Goal: Information Seeking & Learning: Learn about a topic

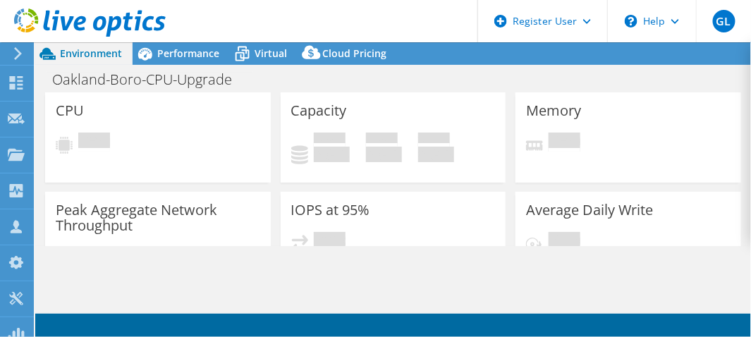
select select "USD"
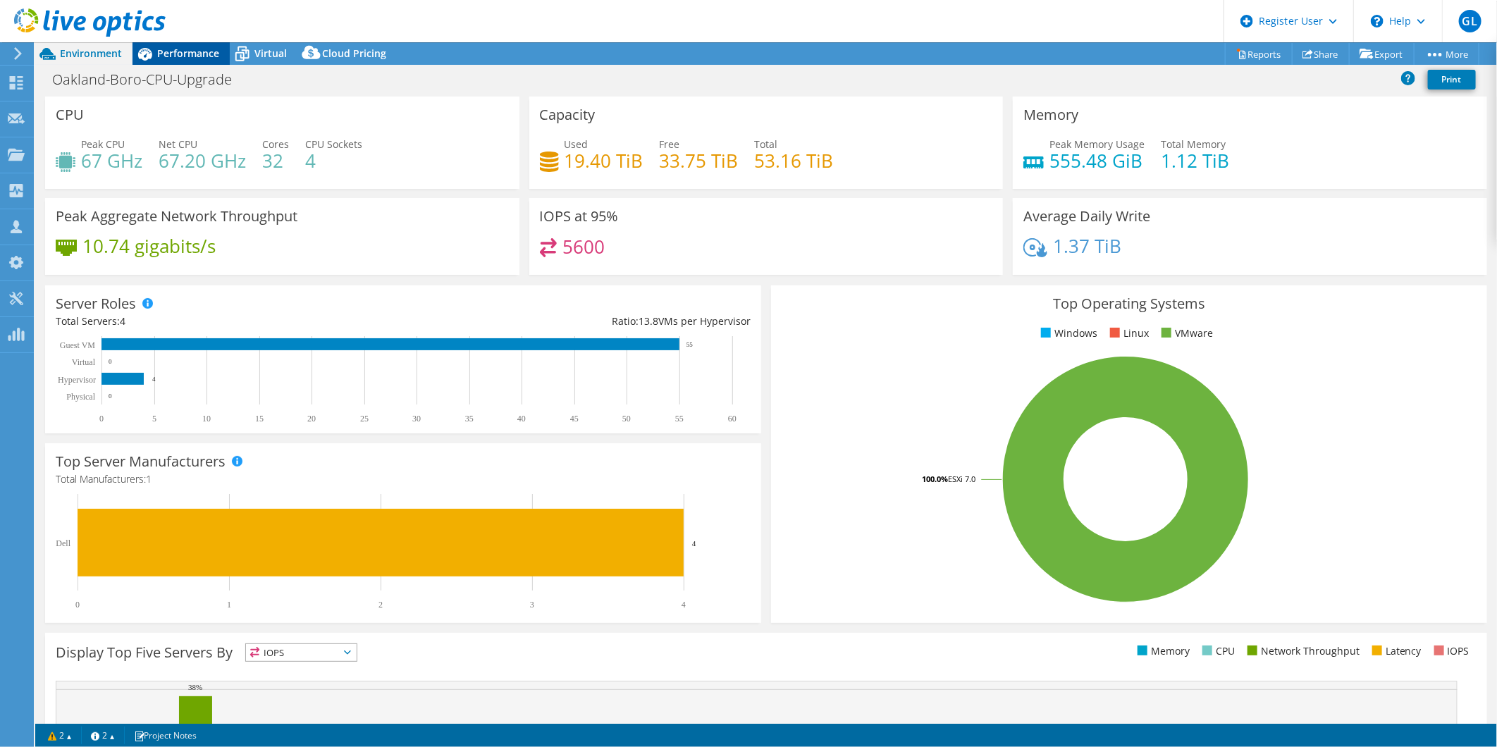
click at [186, 64] on div "Performance" at bounding box center [181, 53] width 97 height 23
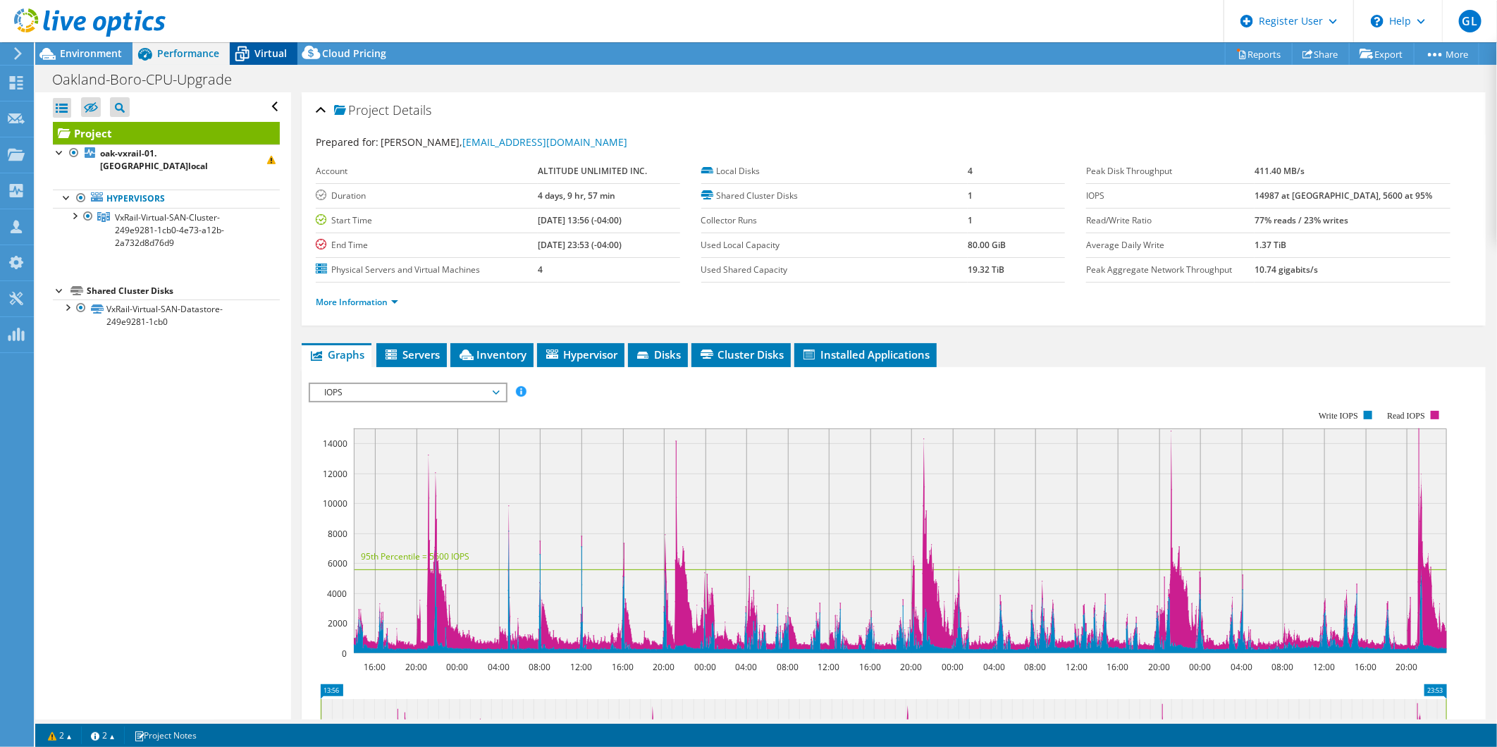
click at [243, 52] on icon at bounding box center [242, 54] width 14 height 11
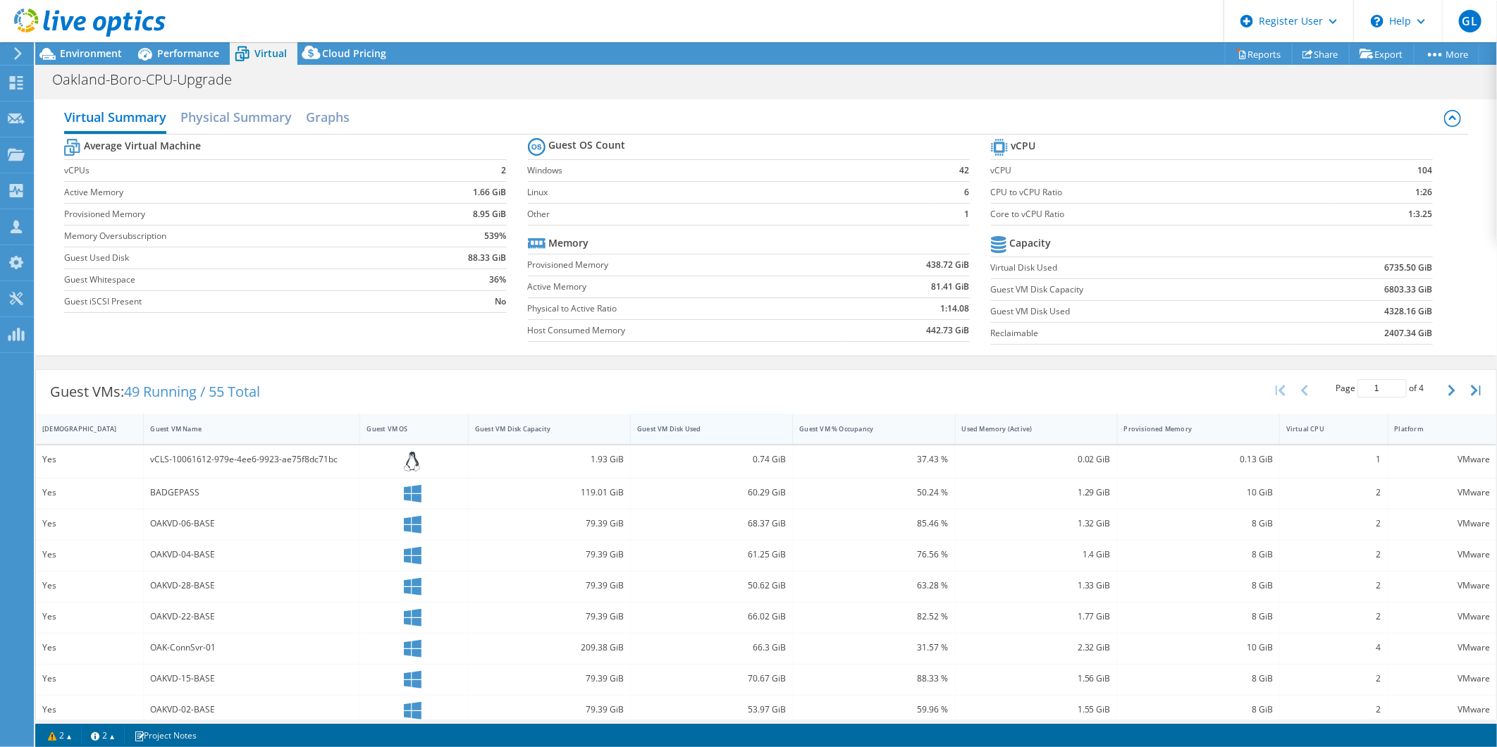
click at [637, 425] on div "Guest VM Disk Used" at bounding box center [703, 428] width 132 height 9
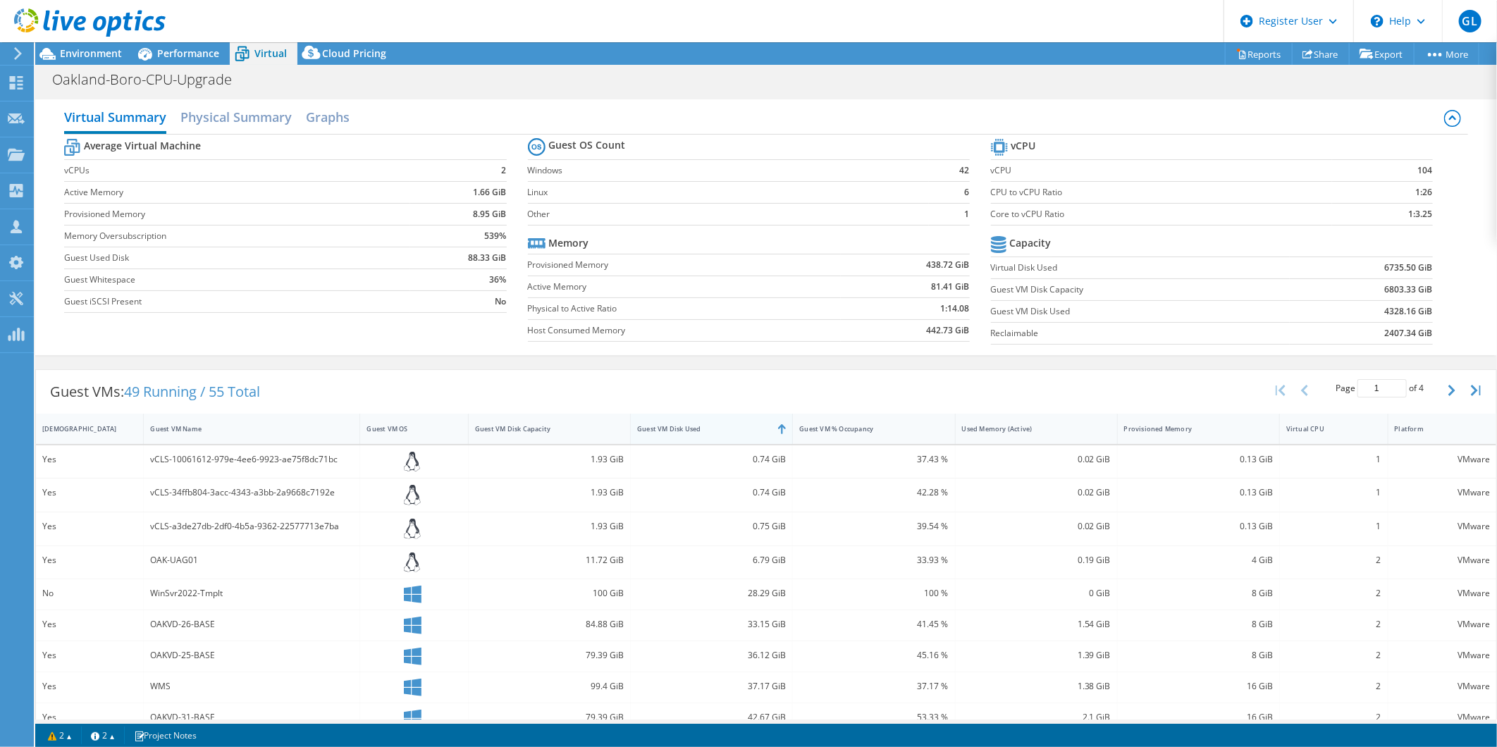
click at [637, 425] on div "Guest VM Disk Used" at bounding box center [703, 428] width 132 height 9
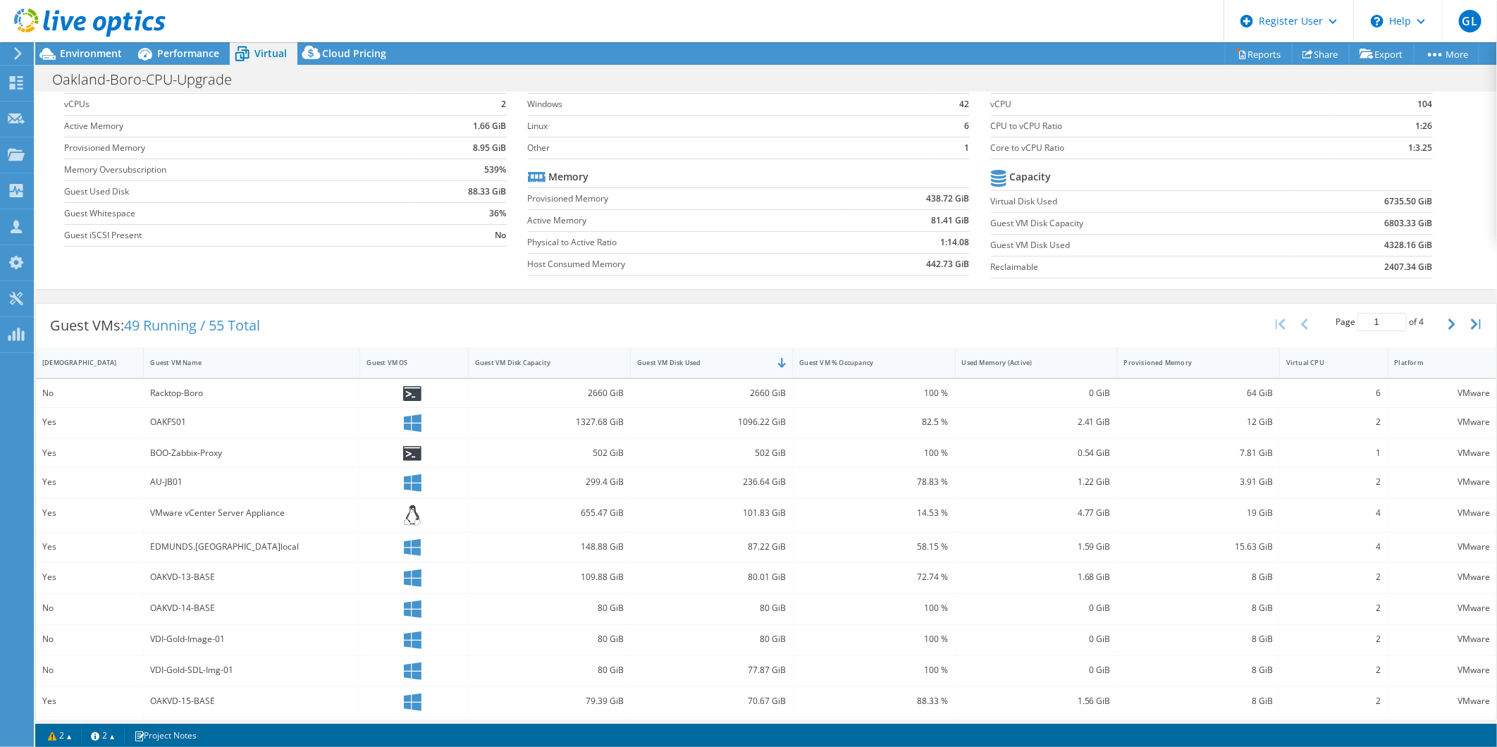
scroll to position [156, 0]
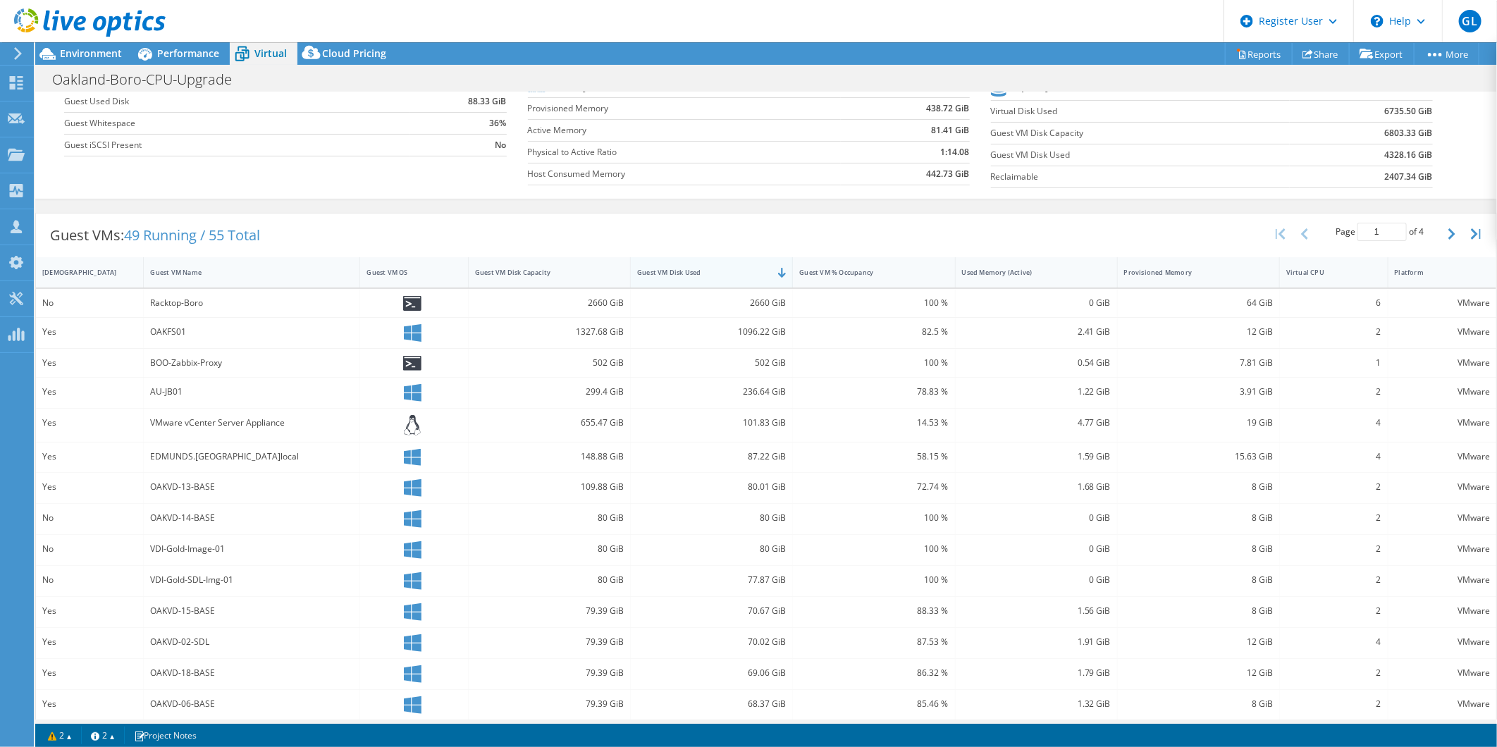
click at [706, 268] on div "Guest VM Disk Used" at bounding box center [703, 272] width 132 height 9
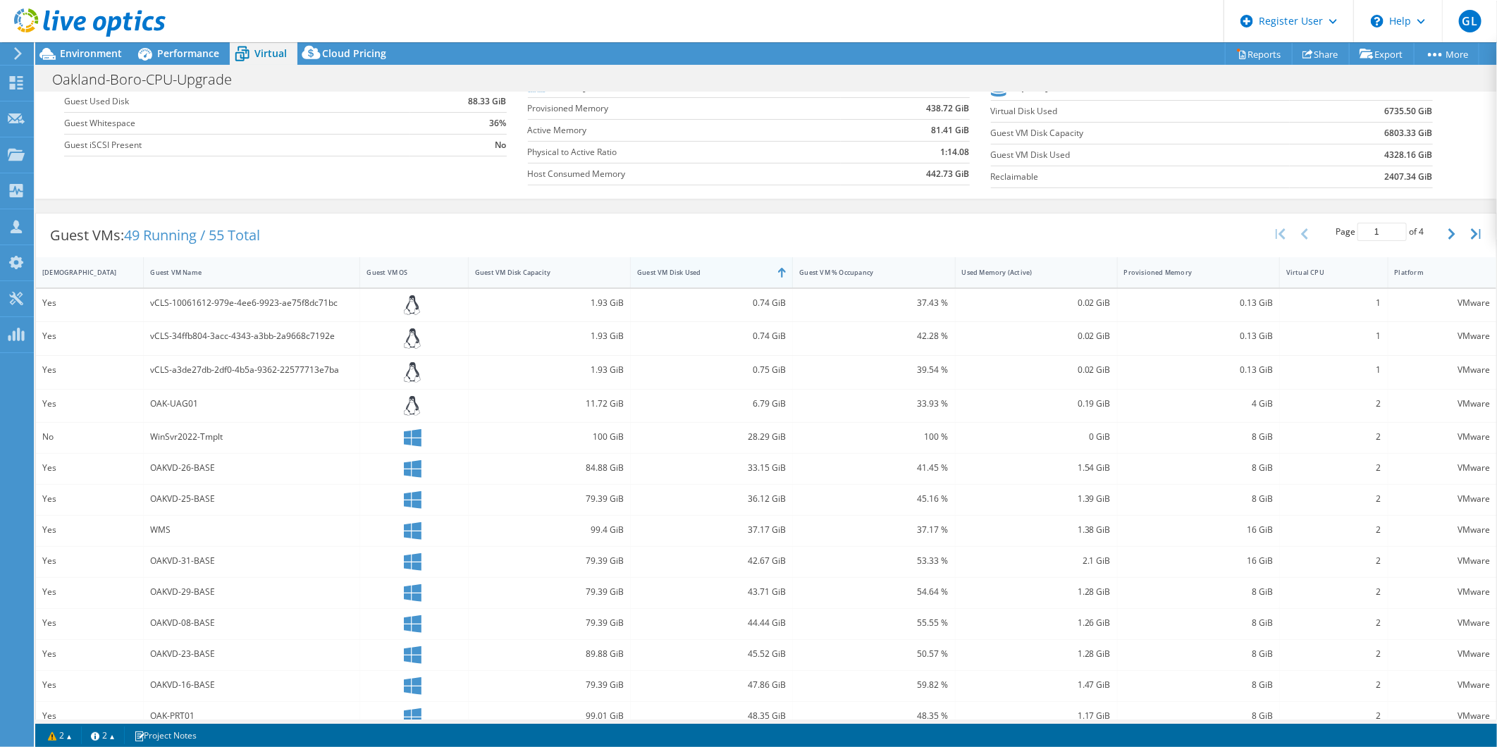
click at [706, 268] on div "Guest VM Disk Used" at bounding box center [703, 272] width 132 height 9
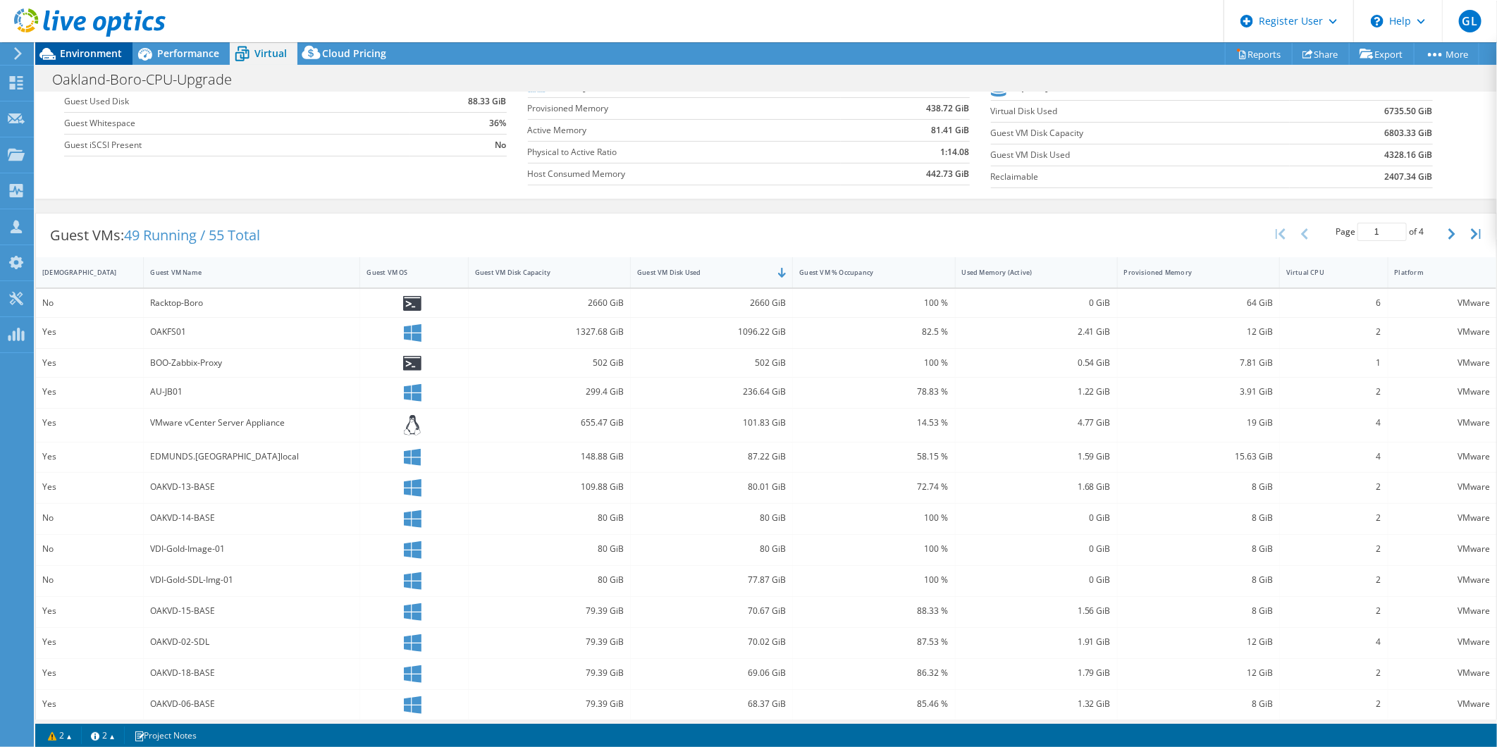
click at [92, 63] on div "Environment" at bounding box center [83, 53] width 97 height 23
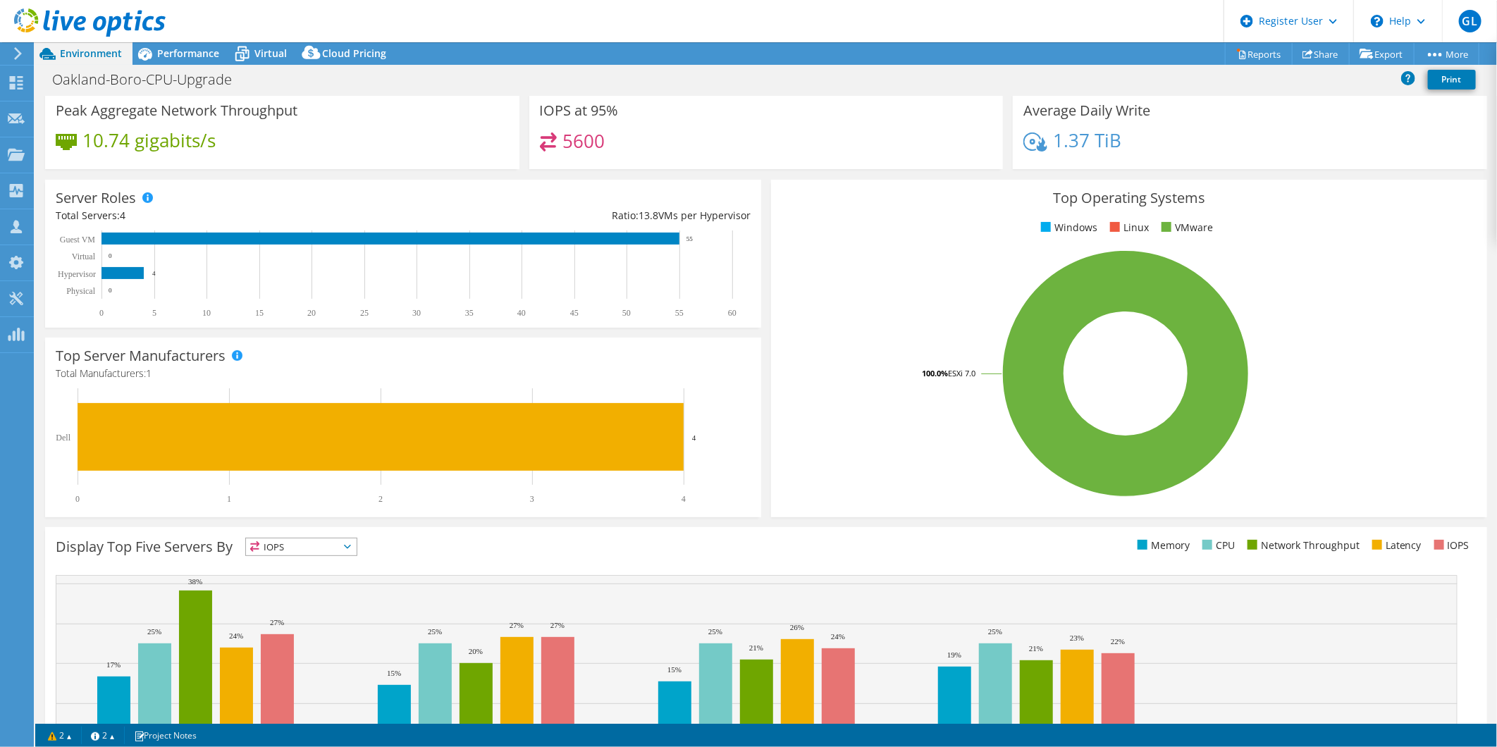
scroll to position [0, 0]
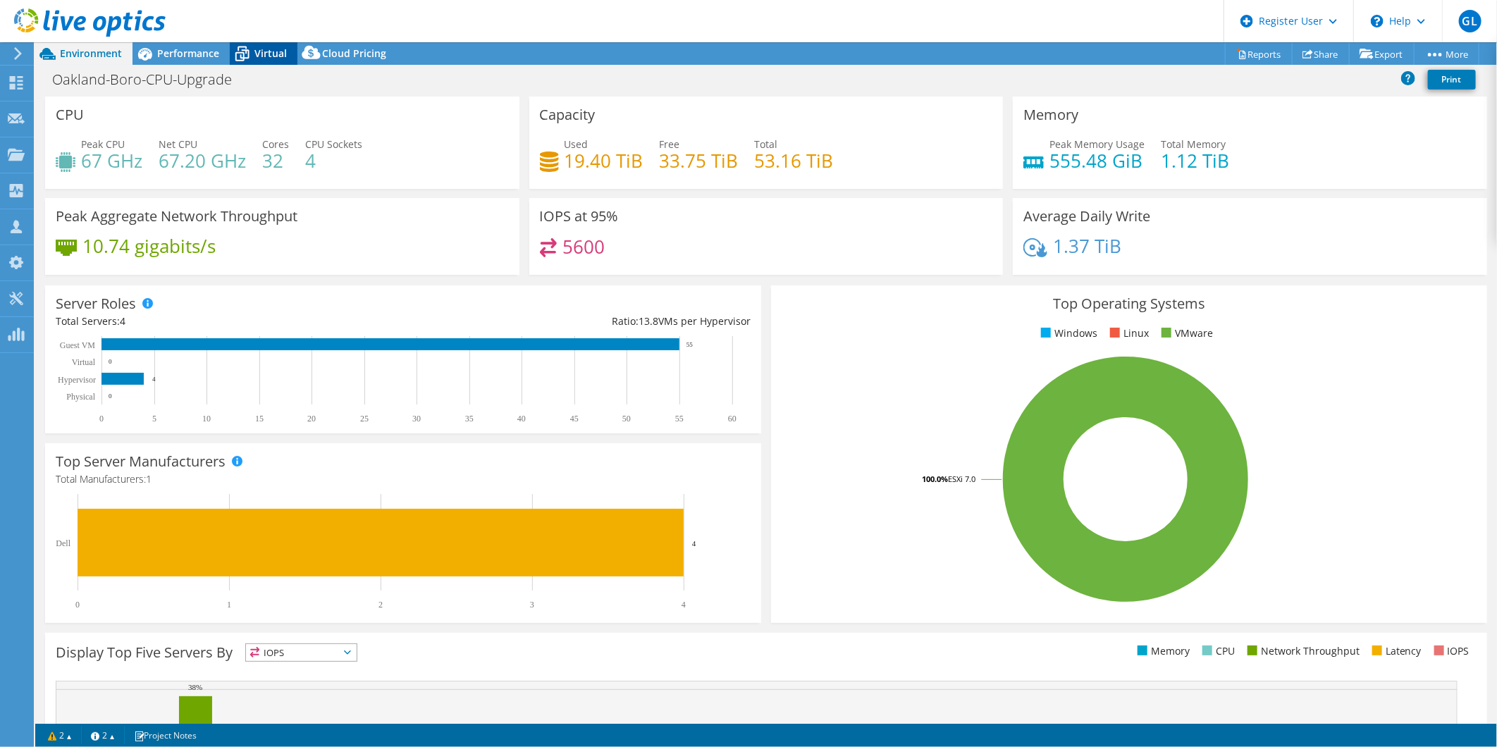
click at [284, 48] on span "Virtual" at bounding box center [270, 53] width 32 height 13
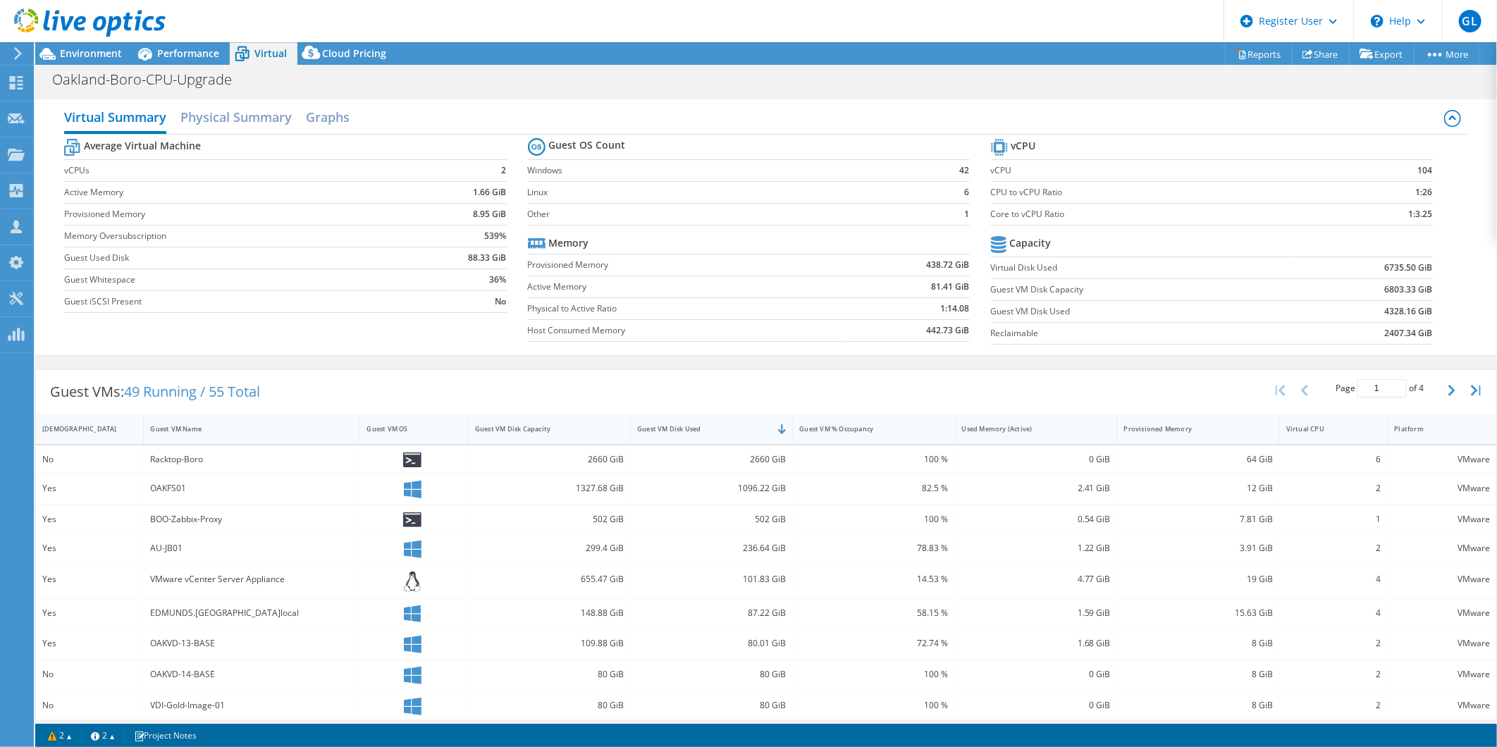
click at [903, 376] on div "Guest VMs: 49 Running / 55 Total Page 1 of 4 5 rows 10 rows 20 rows 25 rows 50 …" at bounding box center [766, 392] width 1460 height 44
click at [109, 53] on span "Environment" at bounding box center [91, 53] width 62 height 13
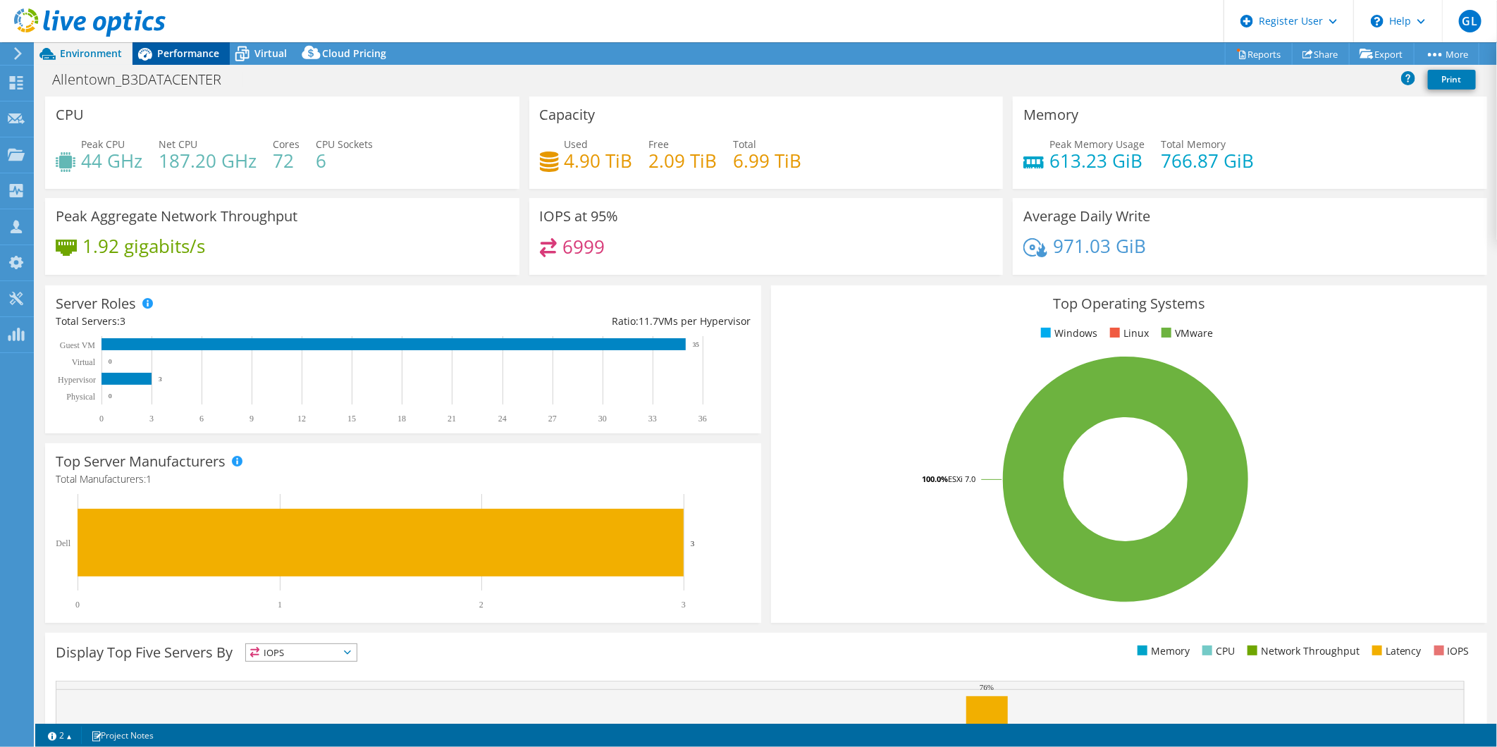
drag, startPoint x: 210, startPoint y: 41, endPoint x: 211, endPoint y: 51, distance: 10.0
click at [210, 44] on div "GL Dell User [PERSON_NAME] [PERSON_NAME][EMAIL_ADDRESS][DOMAIN_NAME] Dell My Pr…" at bounding box center [748, 373] width 1497 height 747
click at [213, 54] on span "Performance" at bounding box center [188, 53] width 62 height 13
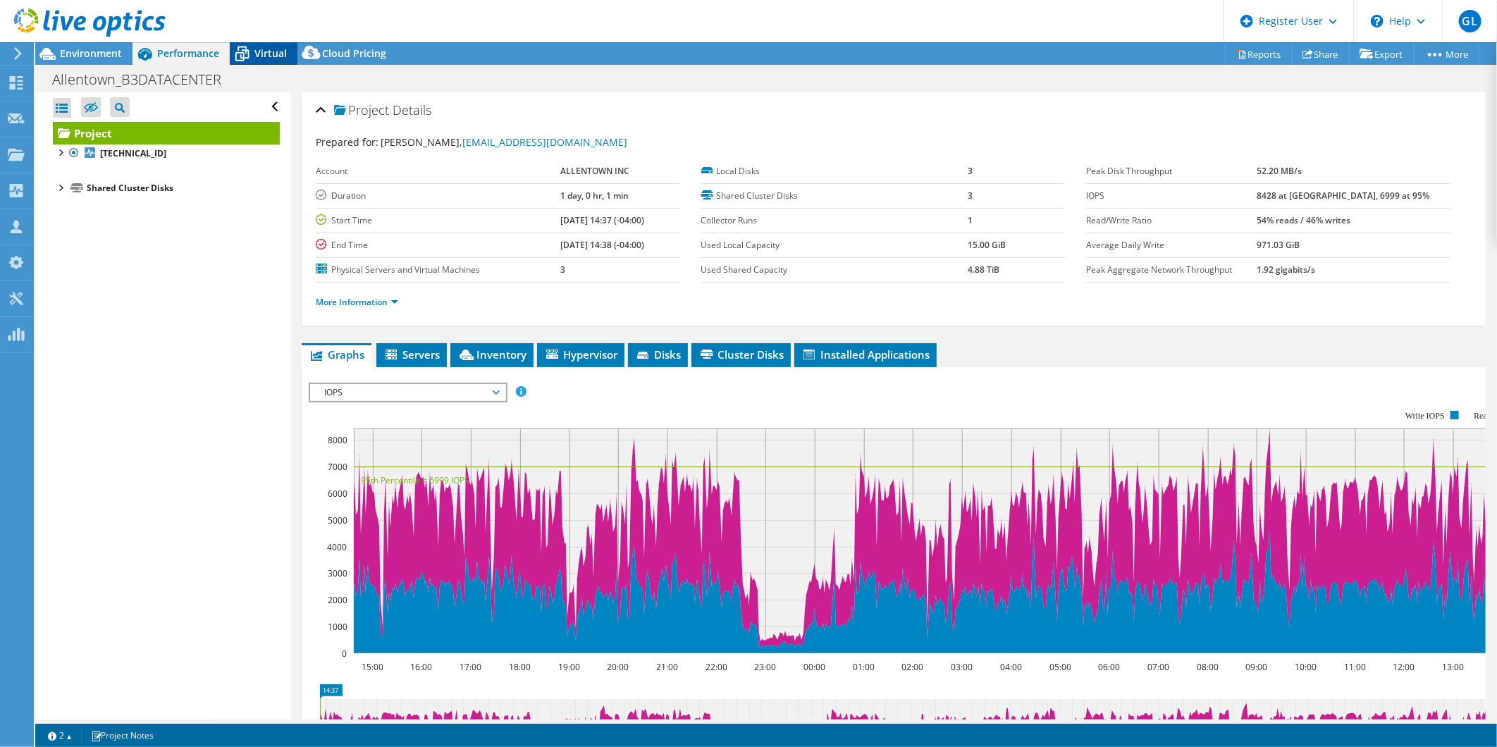
click at [284, 60] on div "Virtual" at bounding box center [264, 53] width 68 height 23
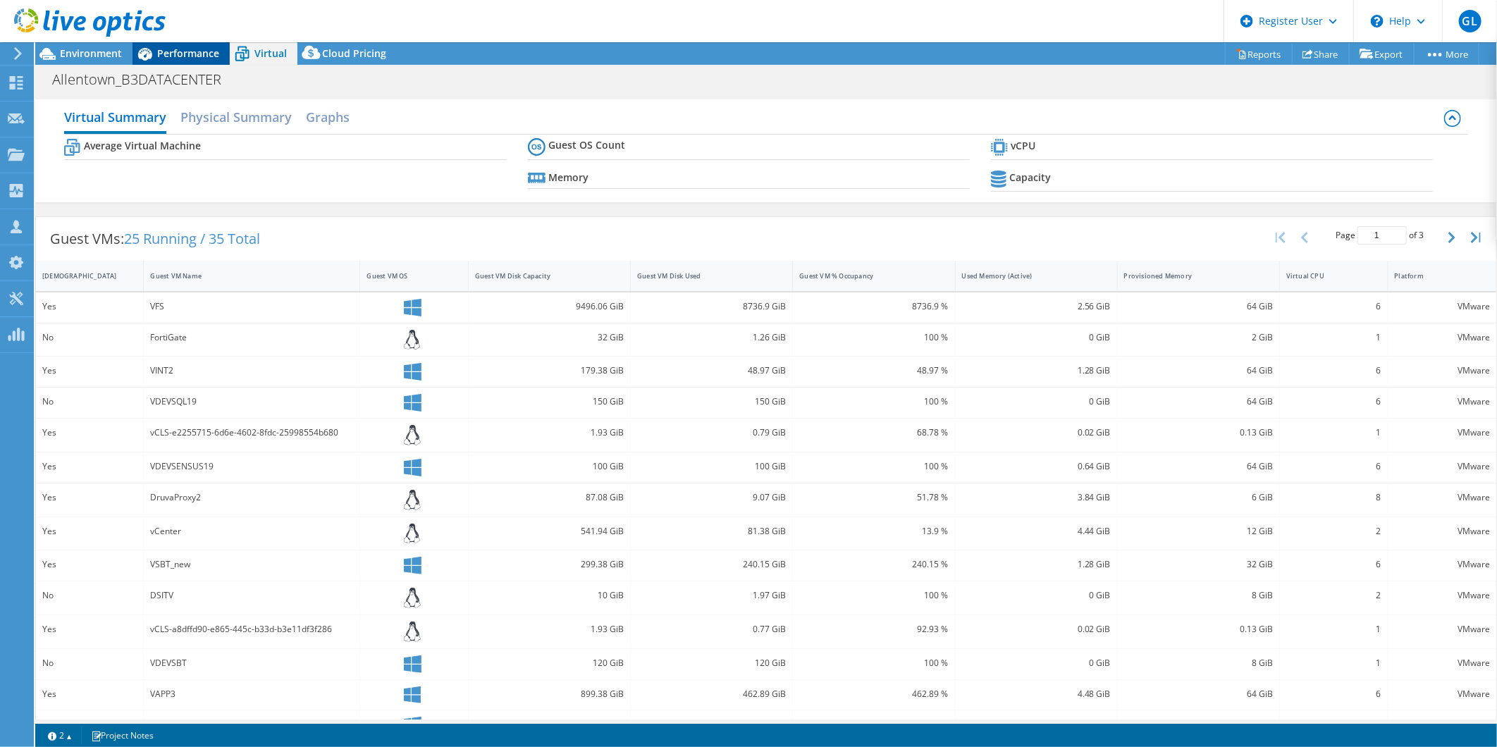
click at [204, 61] on div "Performance" at bounding box center [181, 53] width 97 height 23
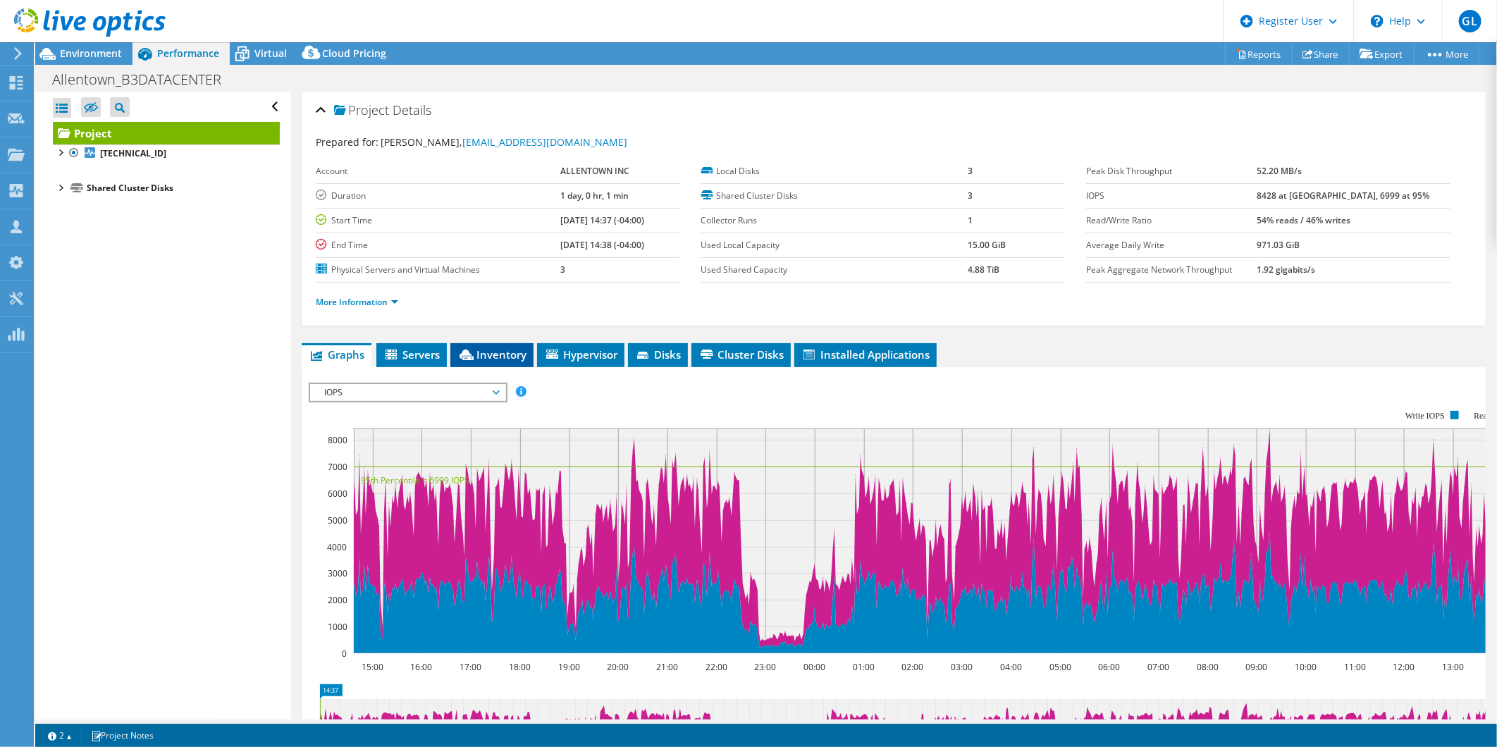
click at [374, 336] on li "Inventory" at bounding box center [491, 355] width 83 height 24
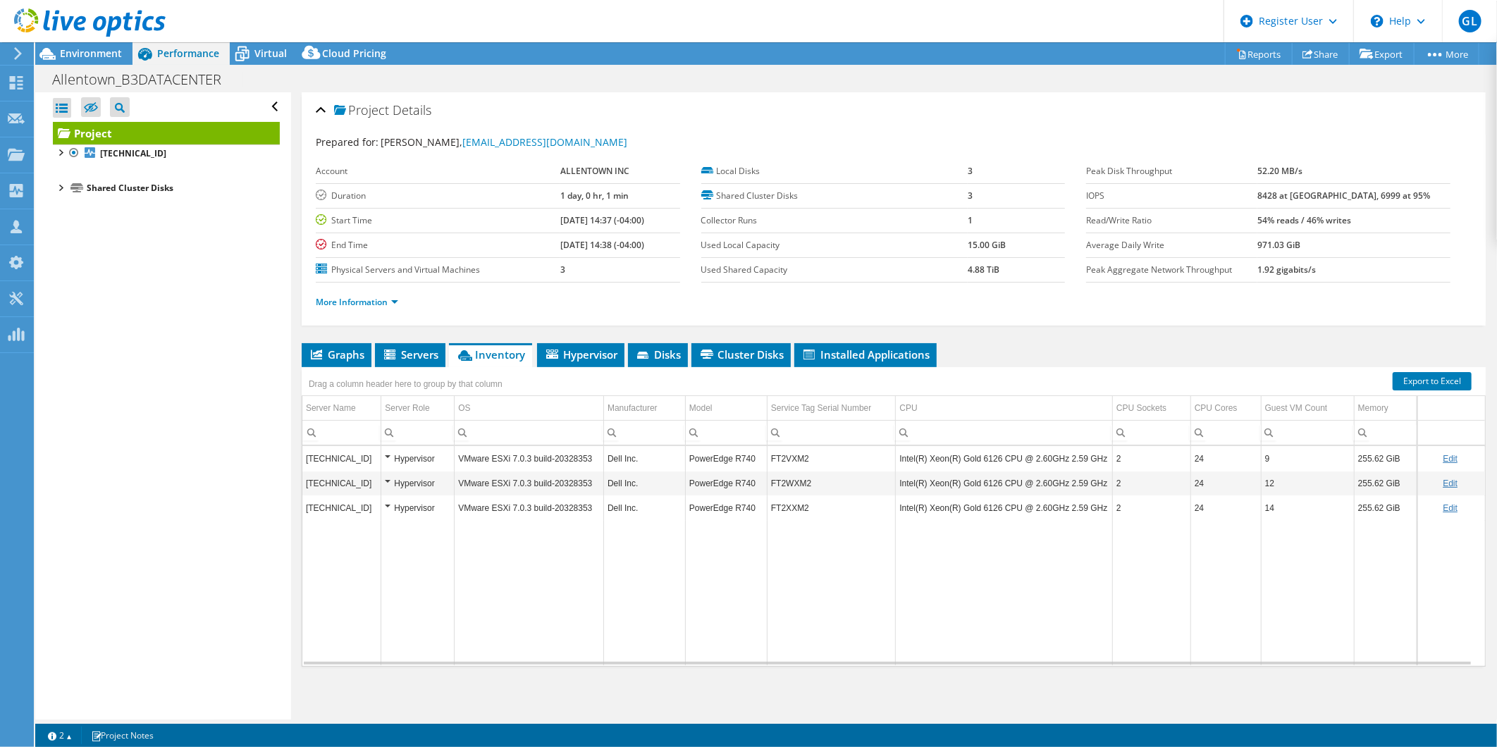
click at [374, 336] on link "Edit" at bounding box center [1450, 484] width 15 height 10
drag, startPoint x: 843, startPoint y: 483, endPoint x: 755, endPoint y: 491, distance: 88.4
click at [374, 336] on tr "[TECHNICAL_ID] Hypervisor VMware ESXi 7.0.3 build-20328353 Dell Inc. PowerEdge …" at bounding box center [893, 483] width 1183 height 25
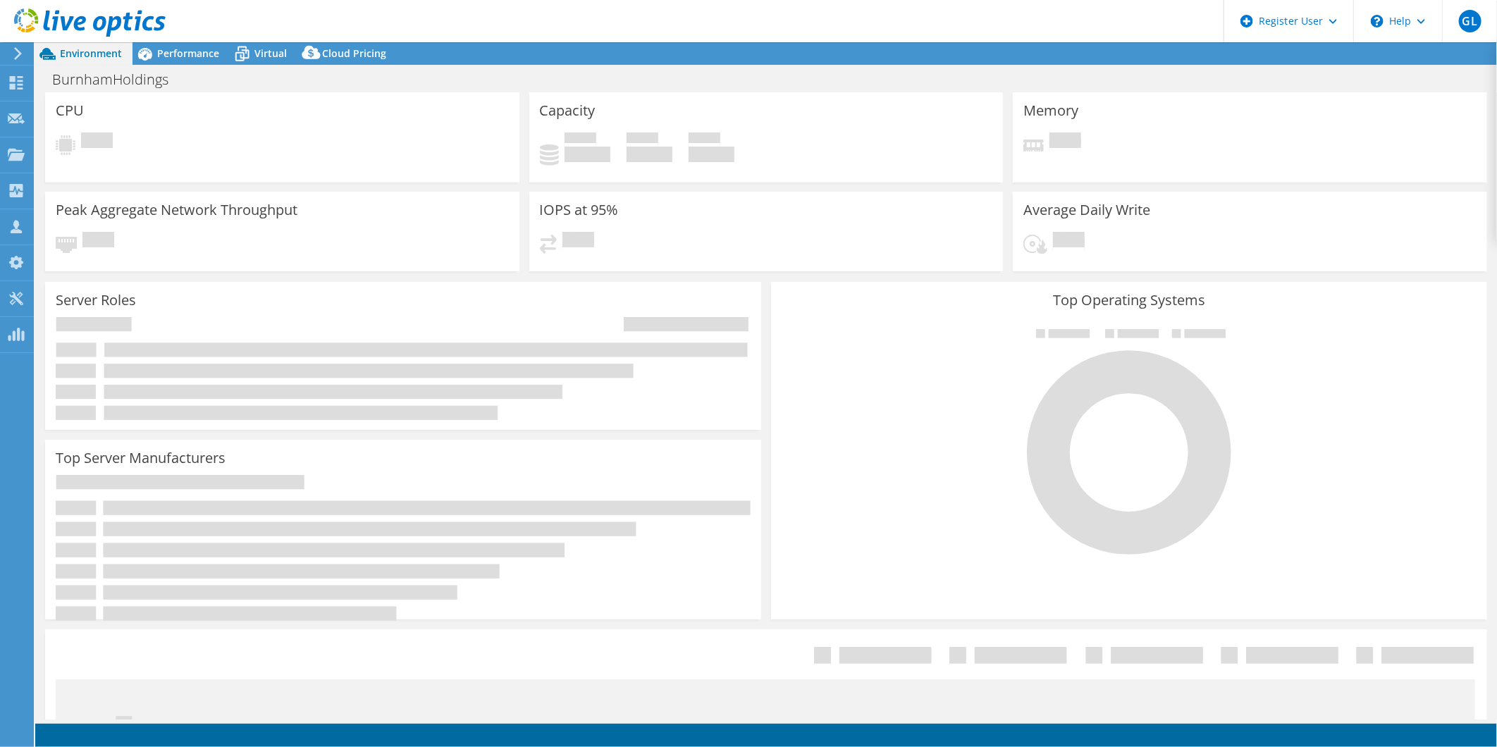
select select "USD"
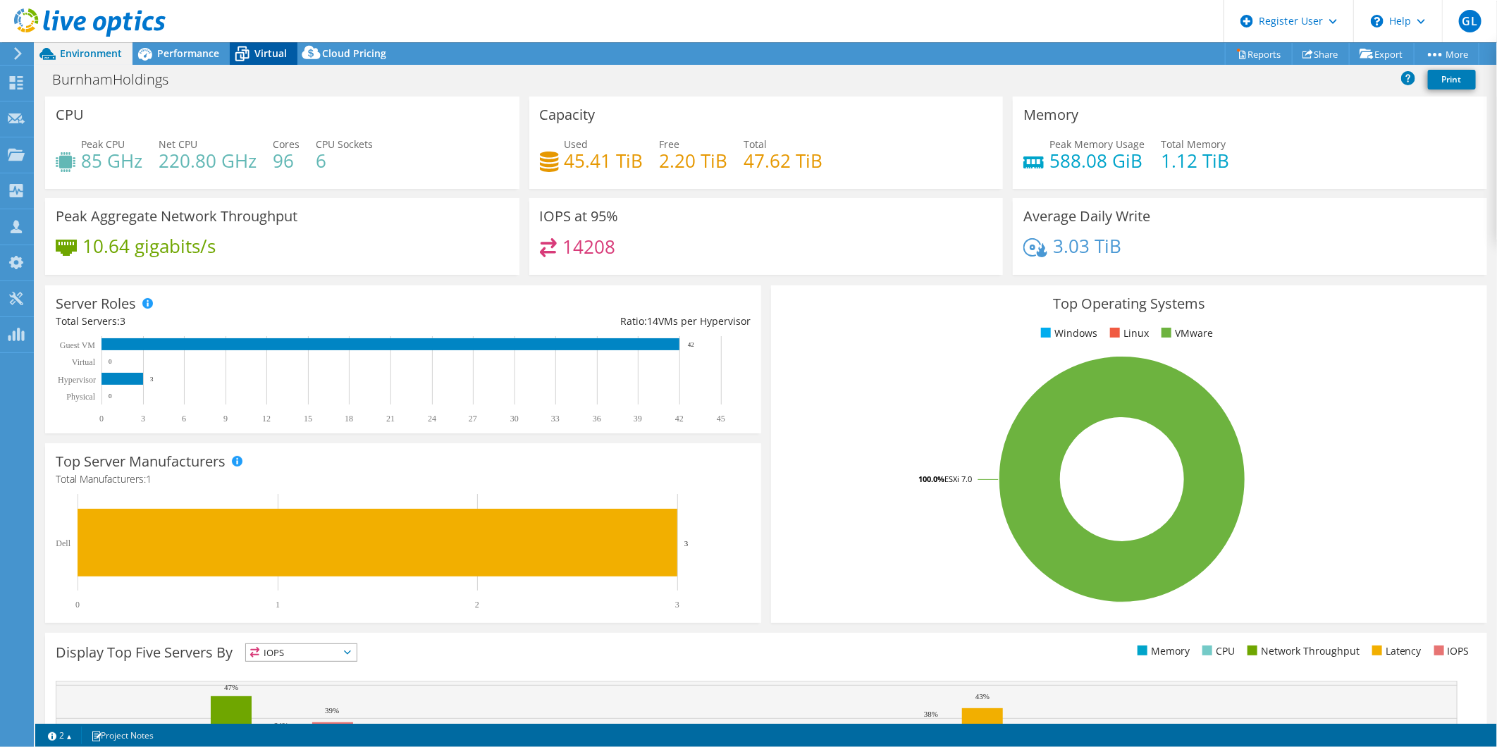
click at [251, 54] on icon at bounding box center [242, 54] width 25 height 25
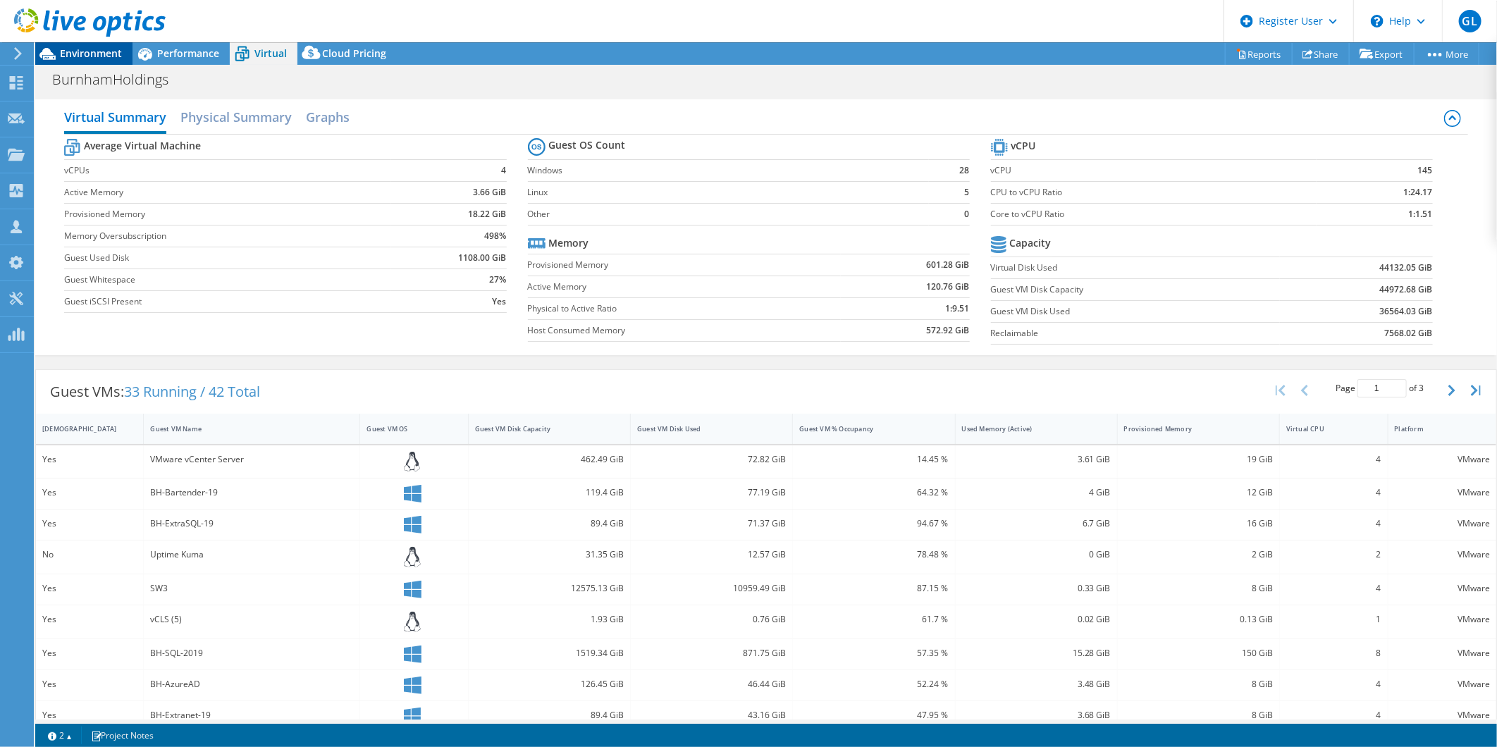
click at [100, 54] on span "Environment" at bounding box center [91, 53] width 62 height 13
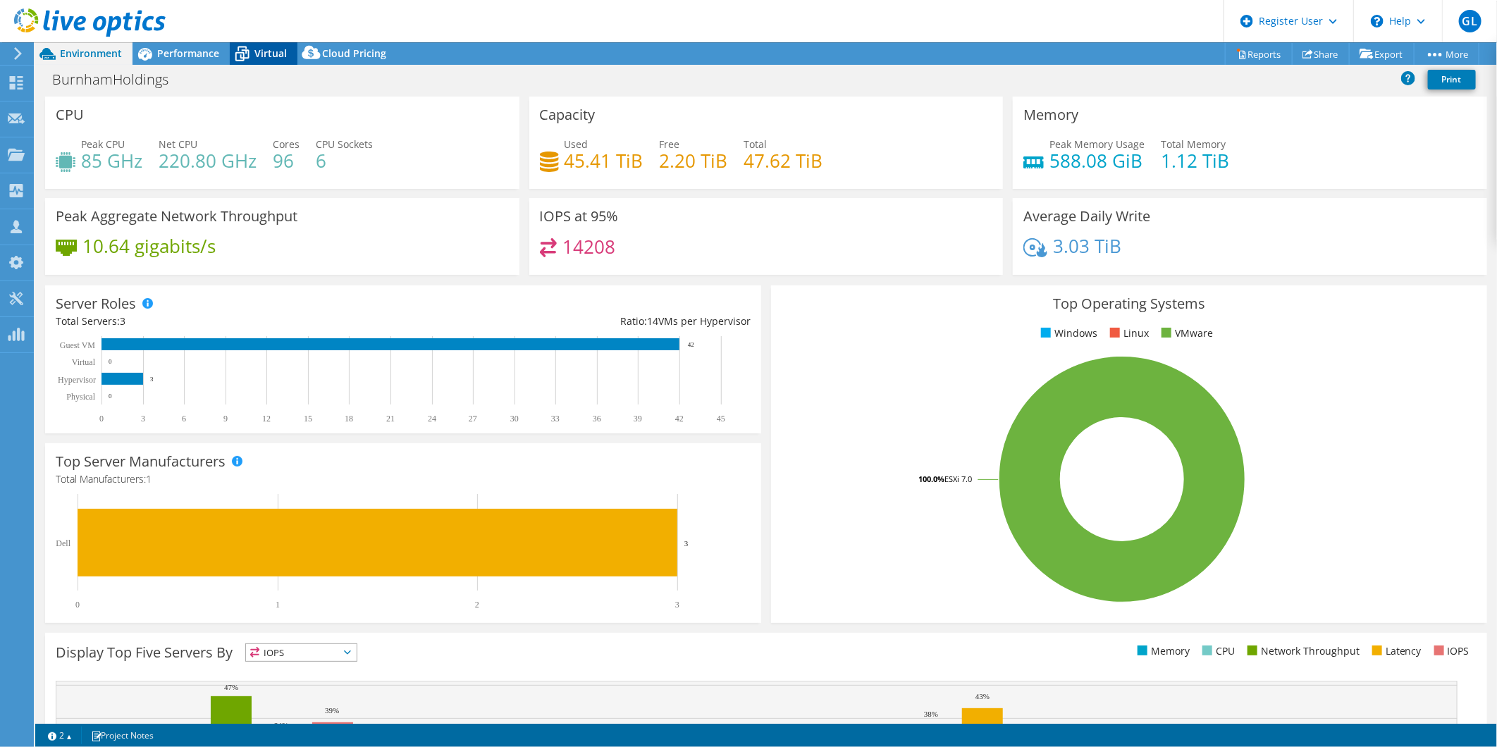
click at [235, 52] on icon at bounding box center [242, 54] width 25 height 25
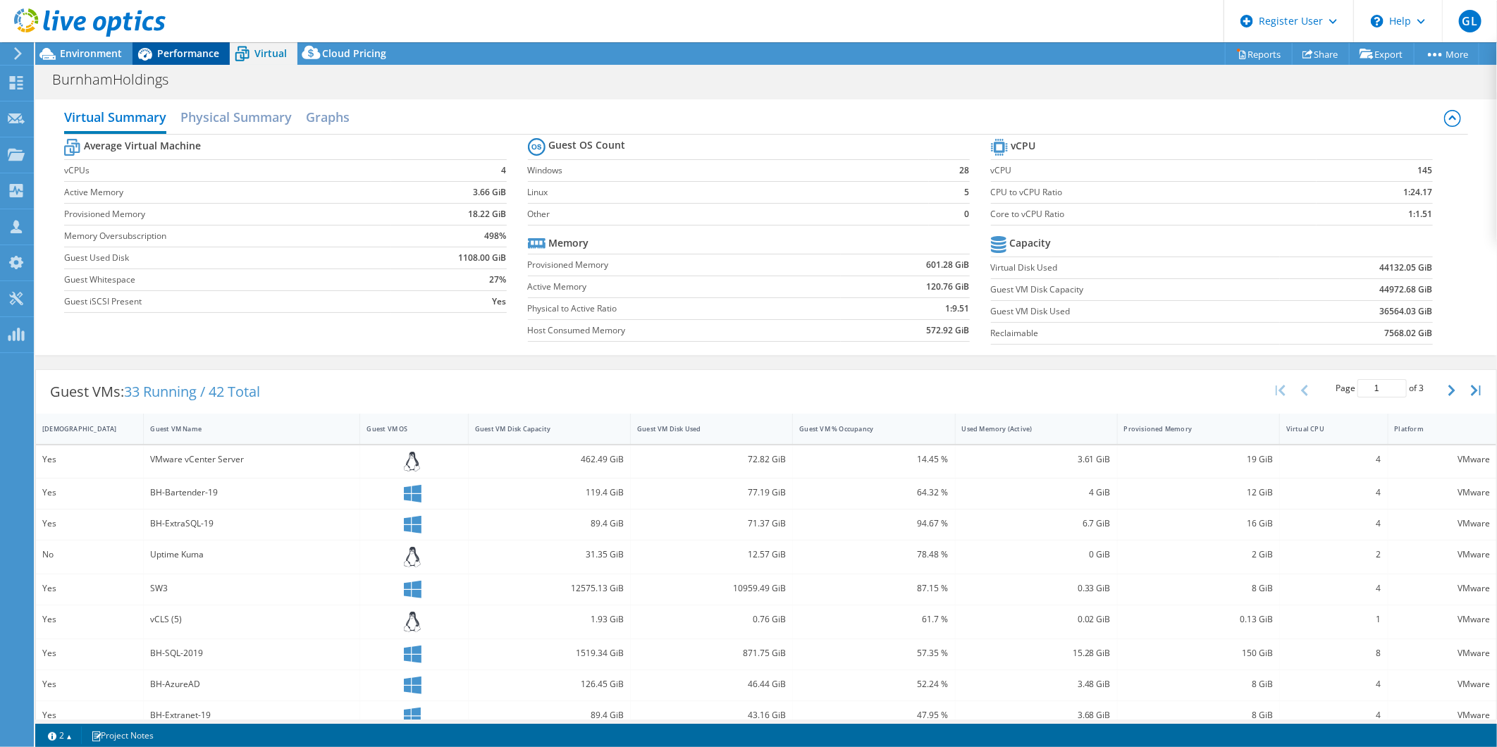
click at [190, 49] on span "Performance" at bounding box center [188, 53] width 62 height 13
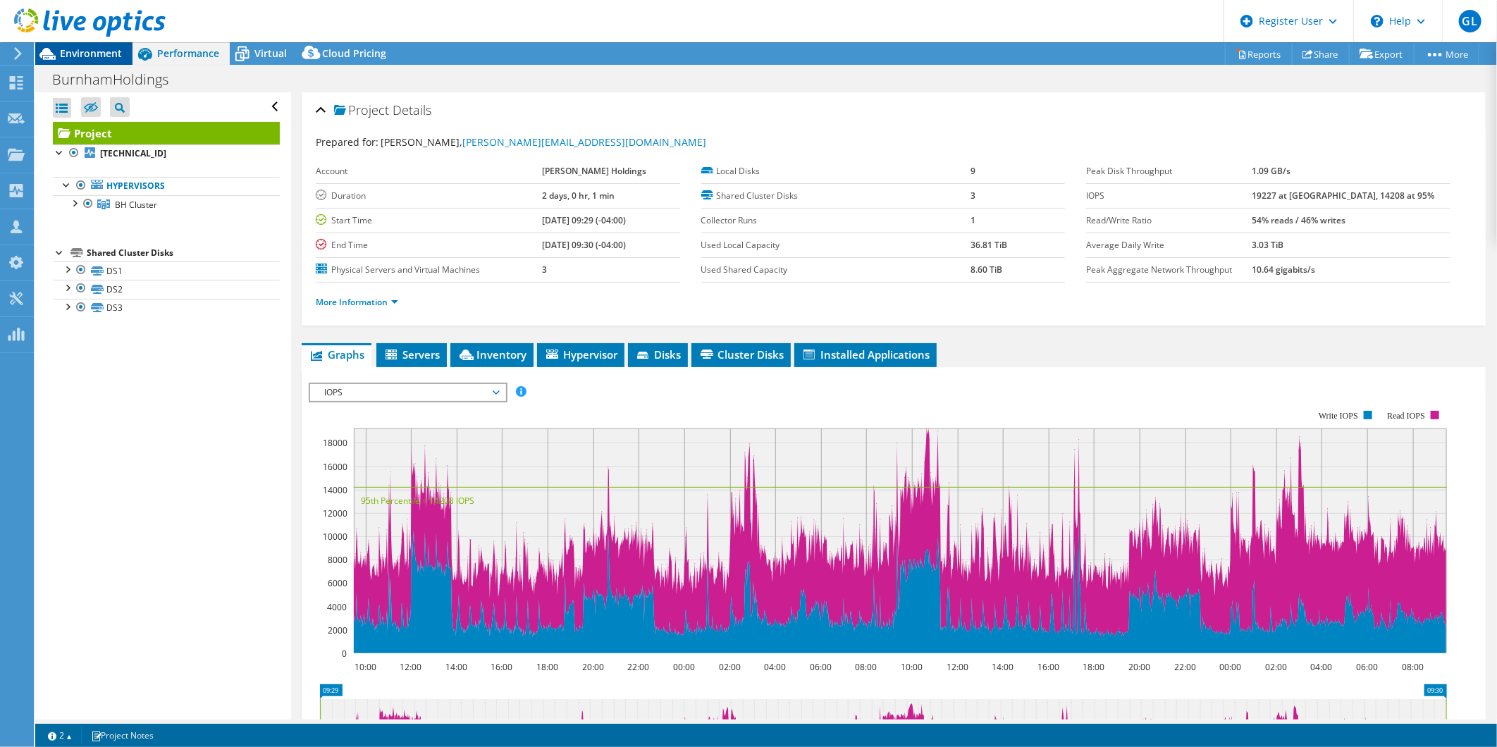
click at [104, 53] on span "Environment" at bounding box center [91, 53] width 62 height 13
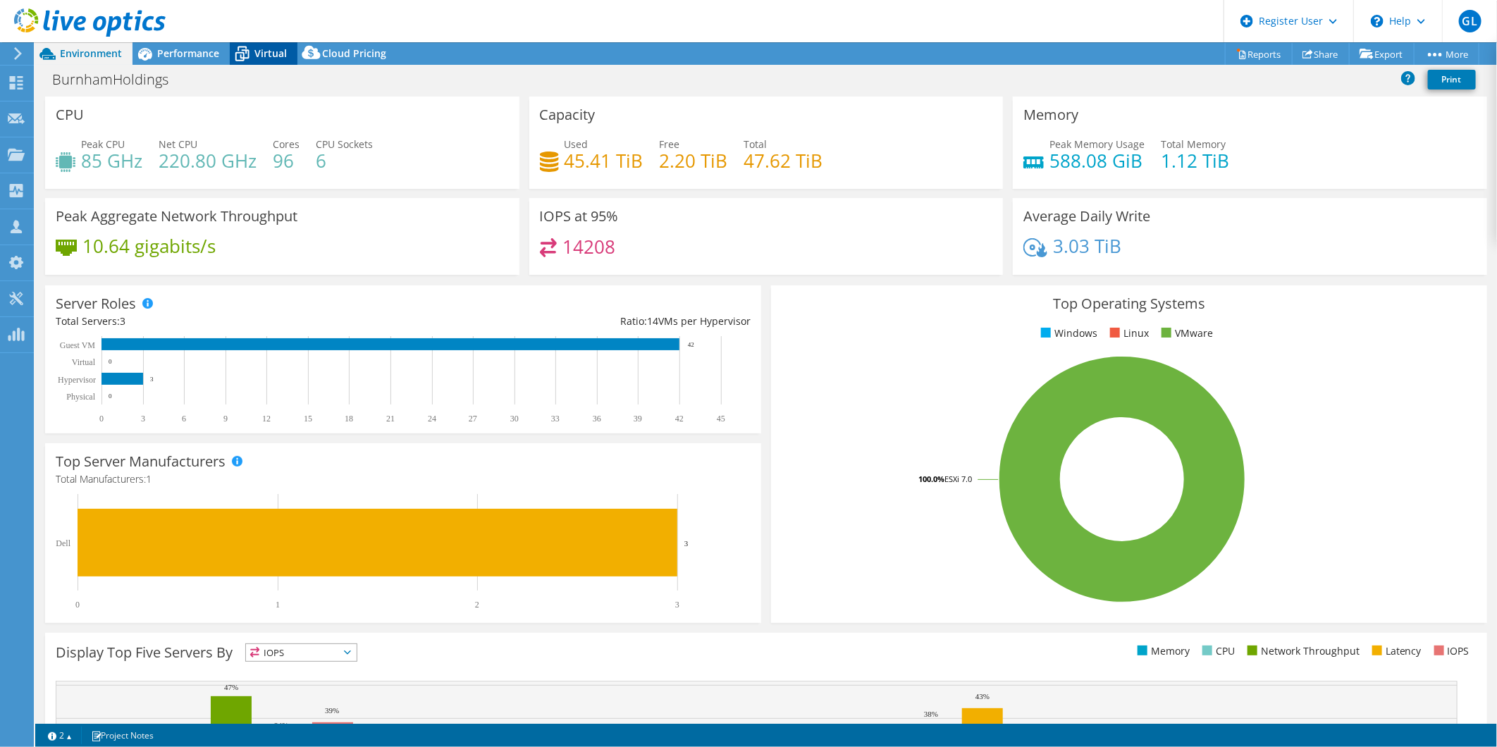
click at [251, 54] on icon at bounding box center [242, 54] width 25 height 25
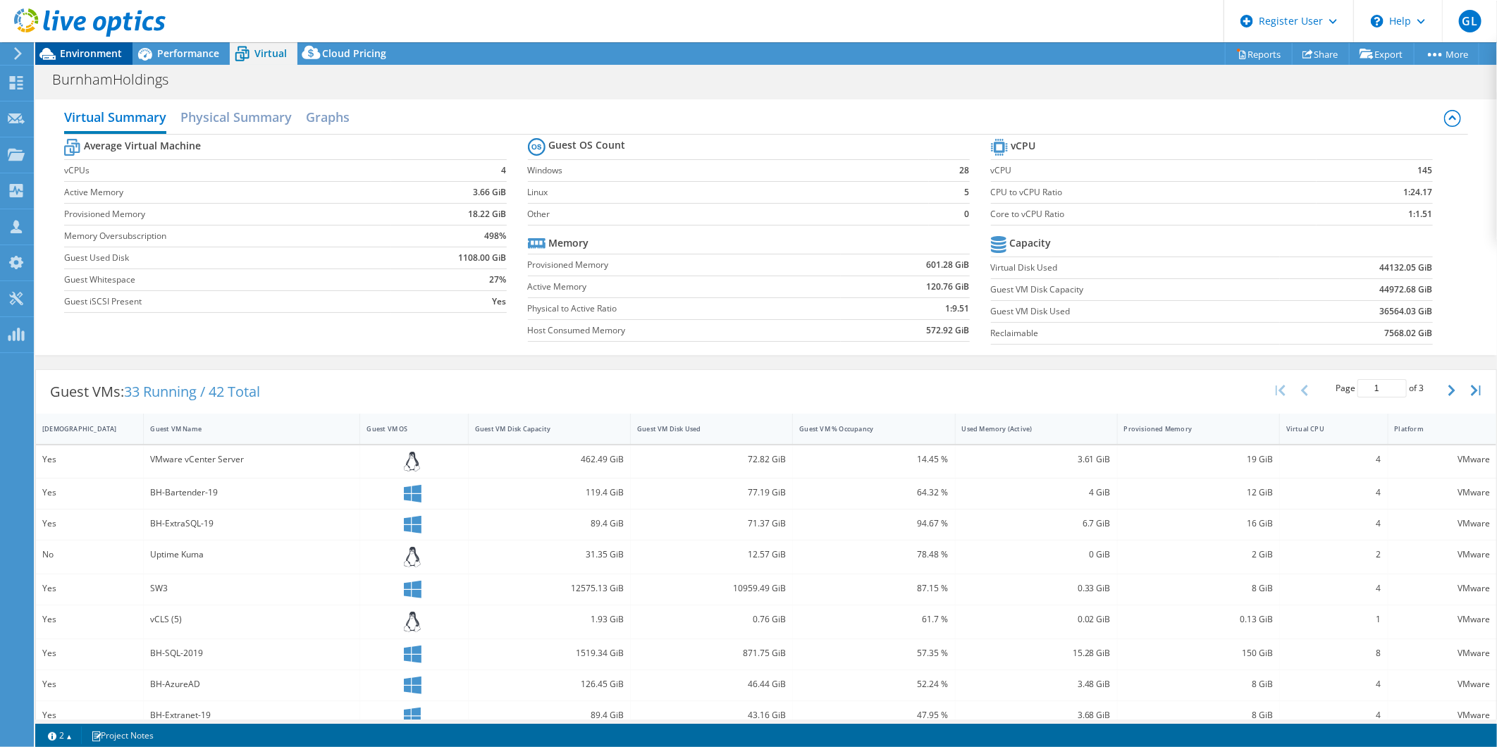
click at [123, 54] on div "Environment" at bounding box center [83, 53] width 97 height 23
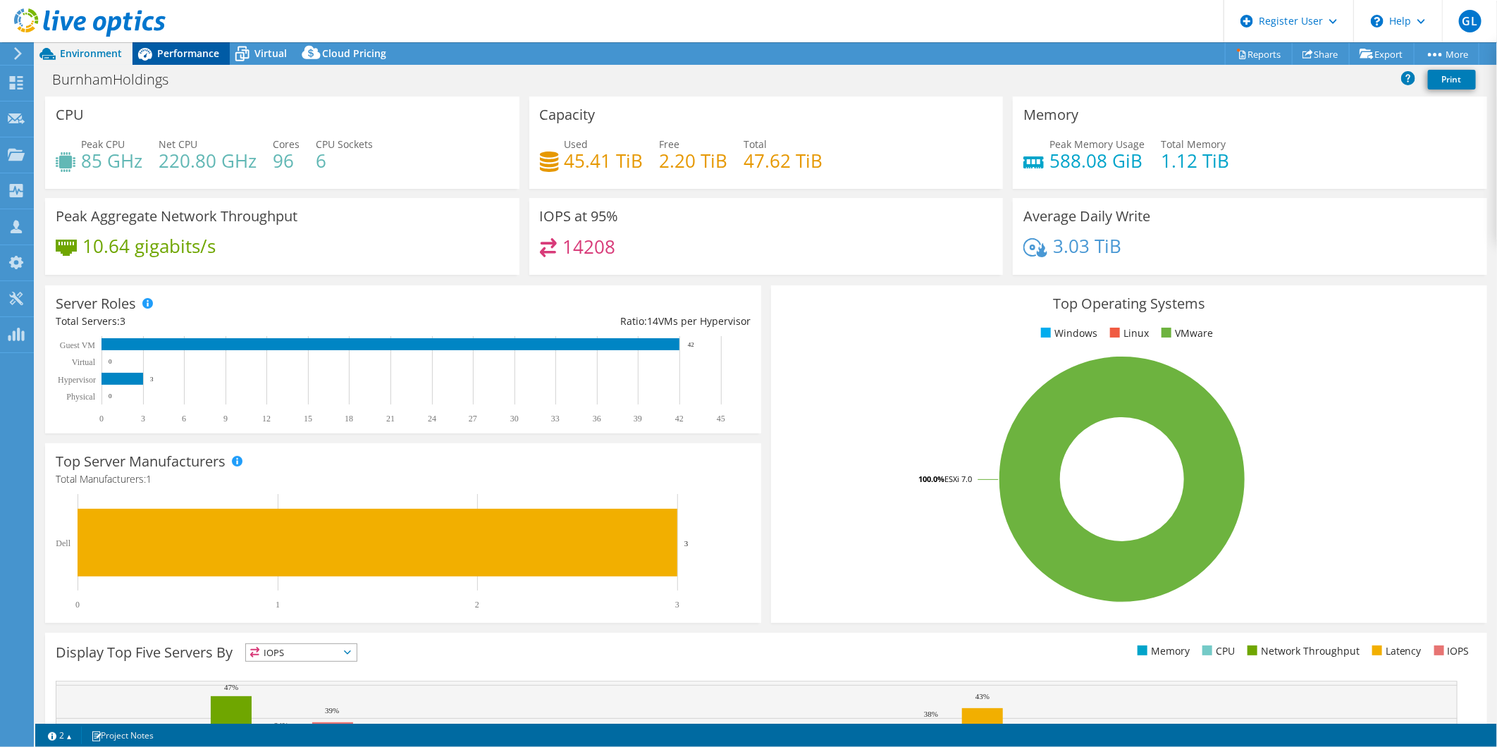
click at [185, 54] on span "Performance" at bounding box center [188, 53] width 62 height 13
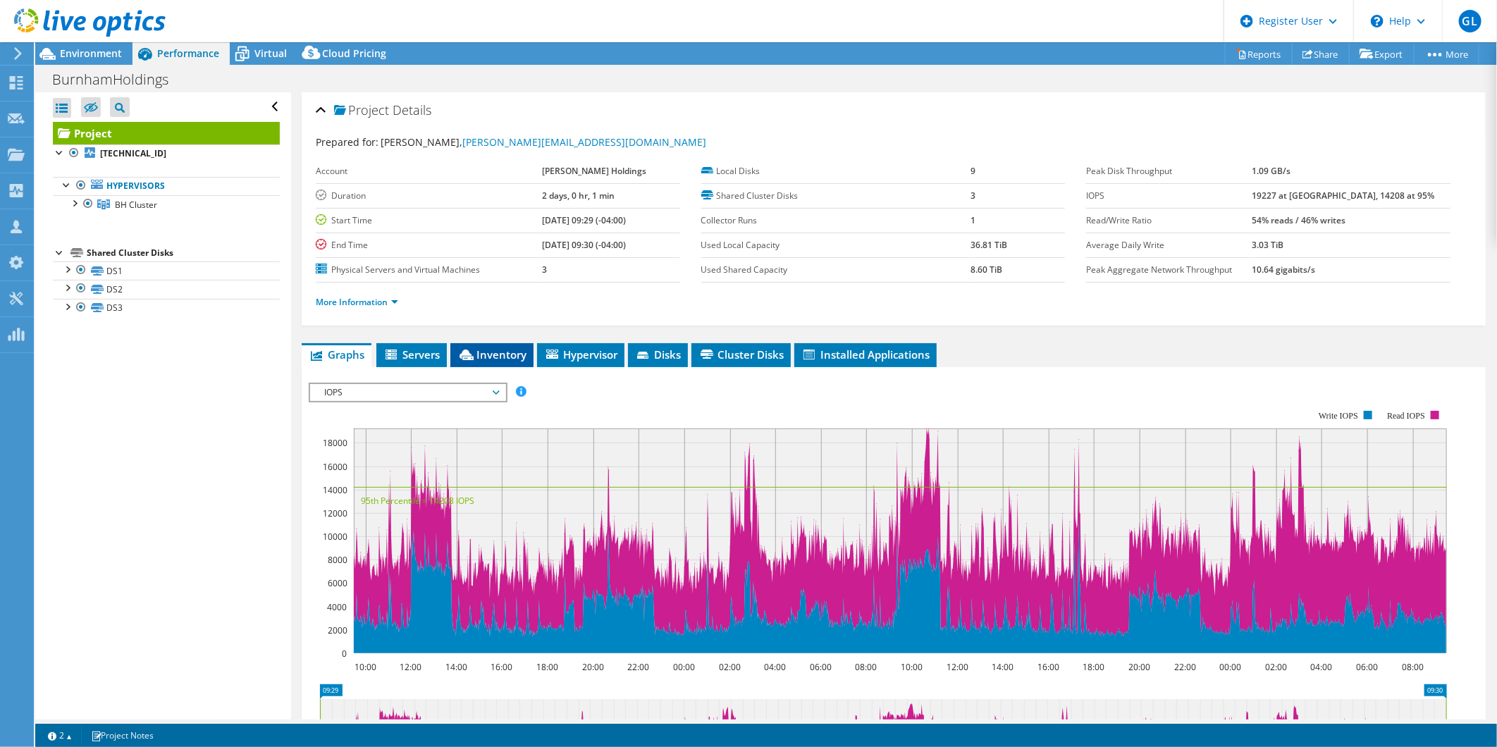
click at [510, 354] on span "Inventory" at bounding box center [491, 354] width 69 height 14
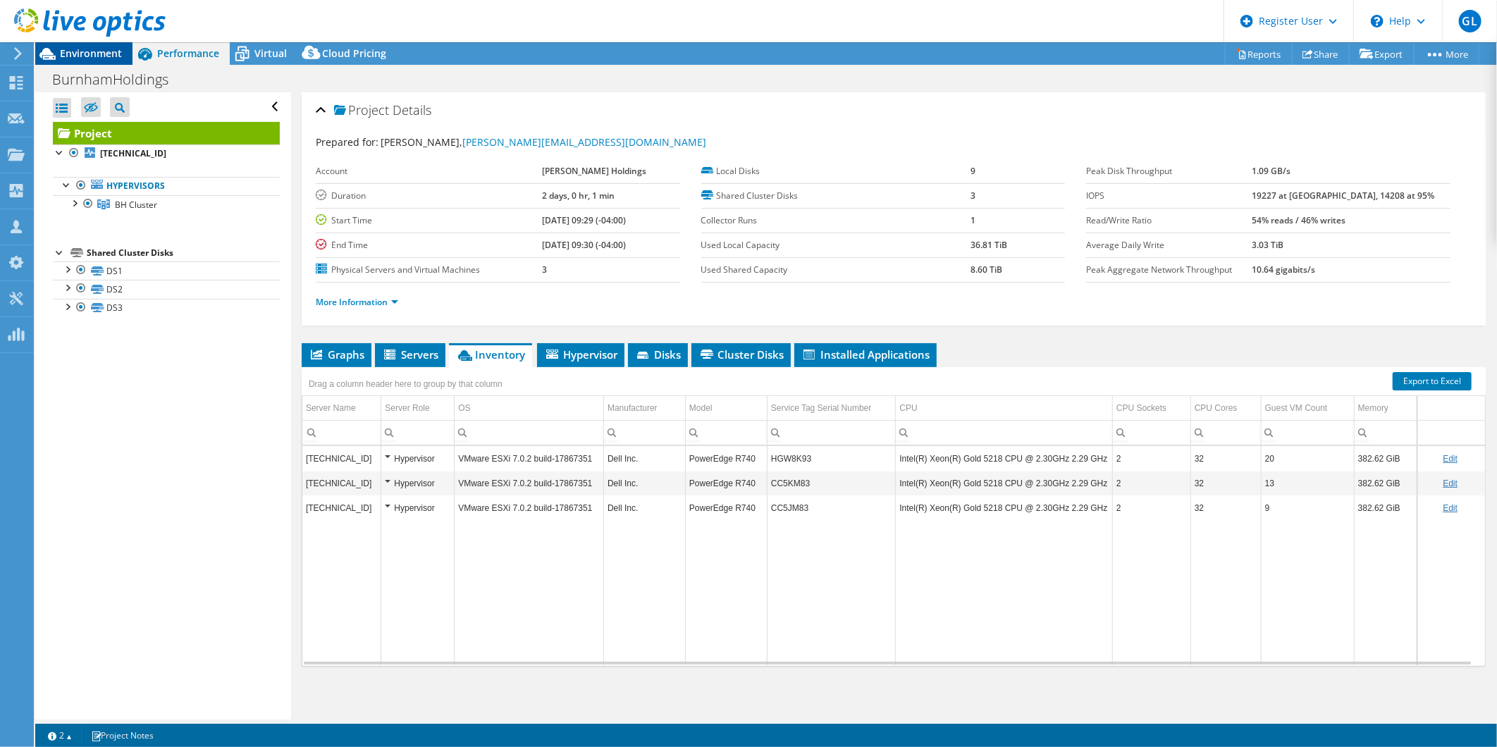
click at [90, 50] on span "Environment" at bounding box center [91, 53] width 62 height 13
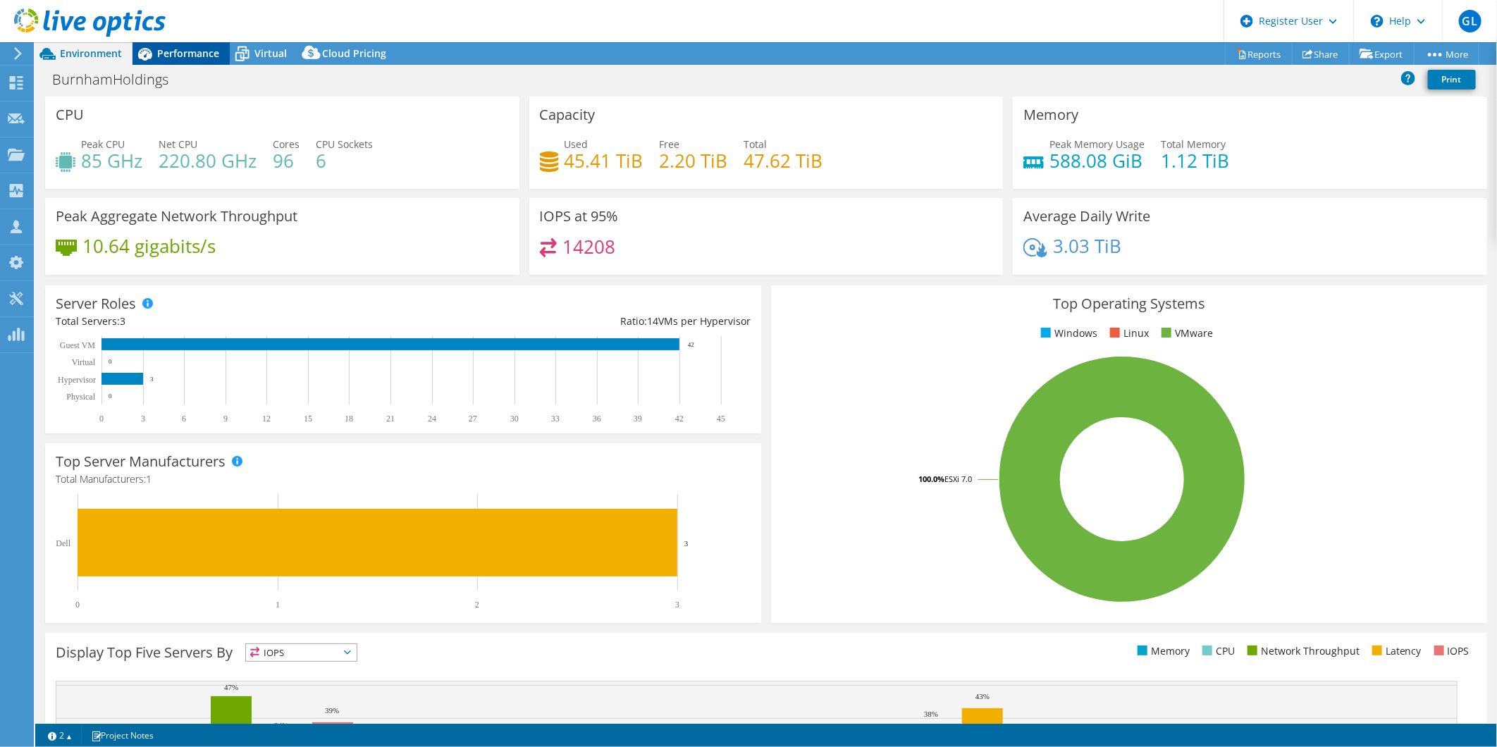
click at [195, 51] on span "Performance" at bounding box center [188, 53] width 62 height 13
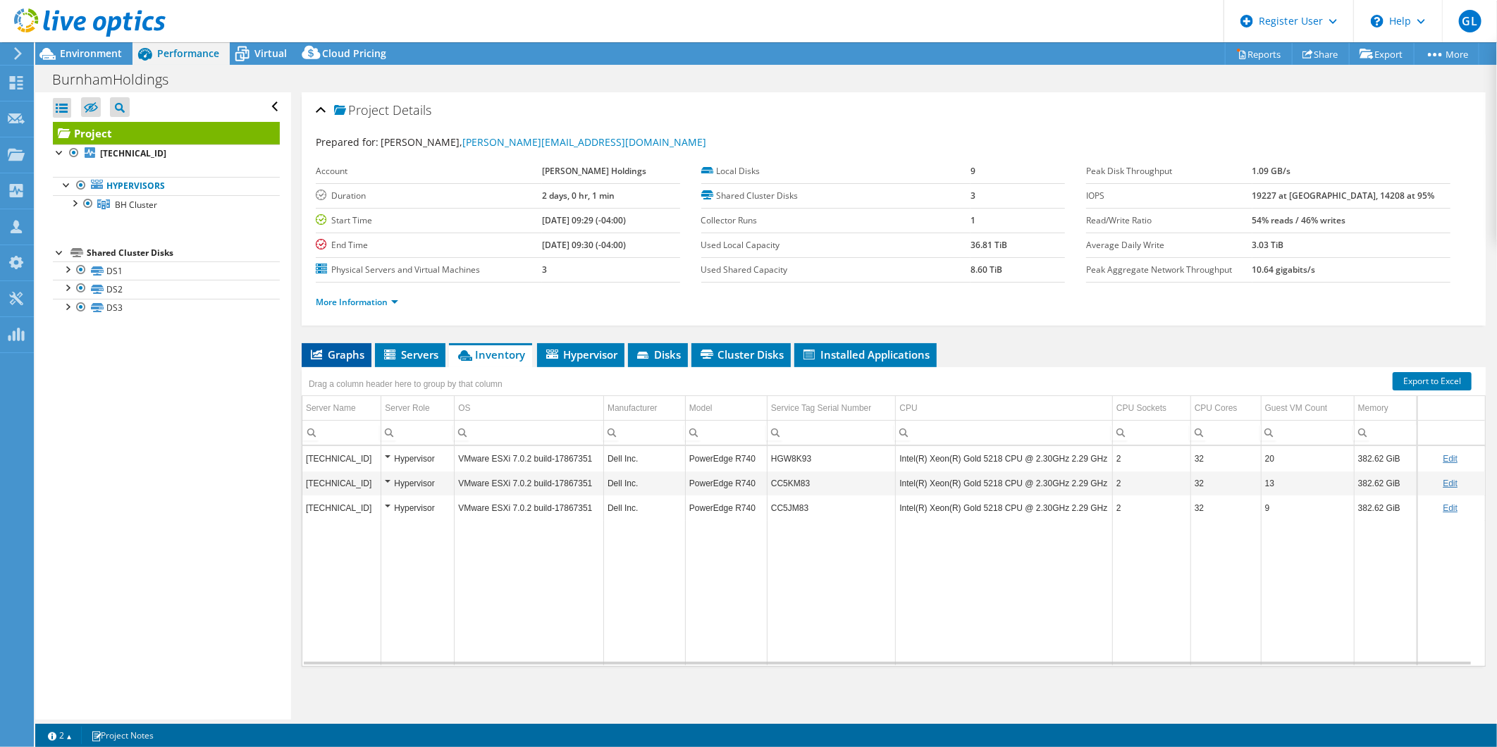
click at [359, 362] on li "Graphs" at bounding box center [337, 355] width 70 height 24
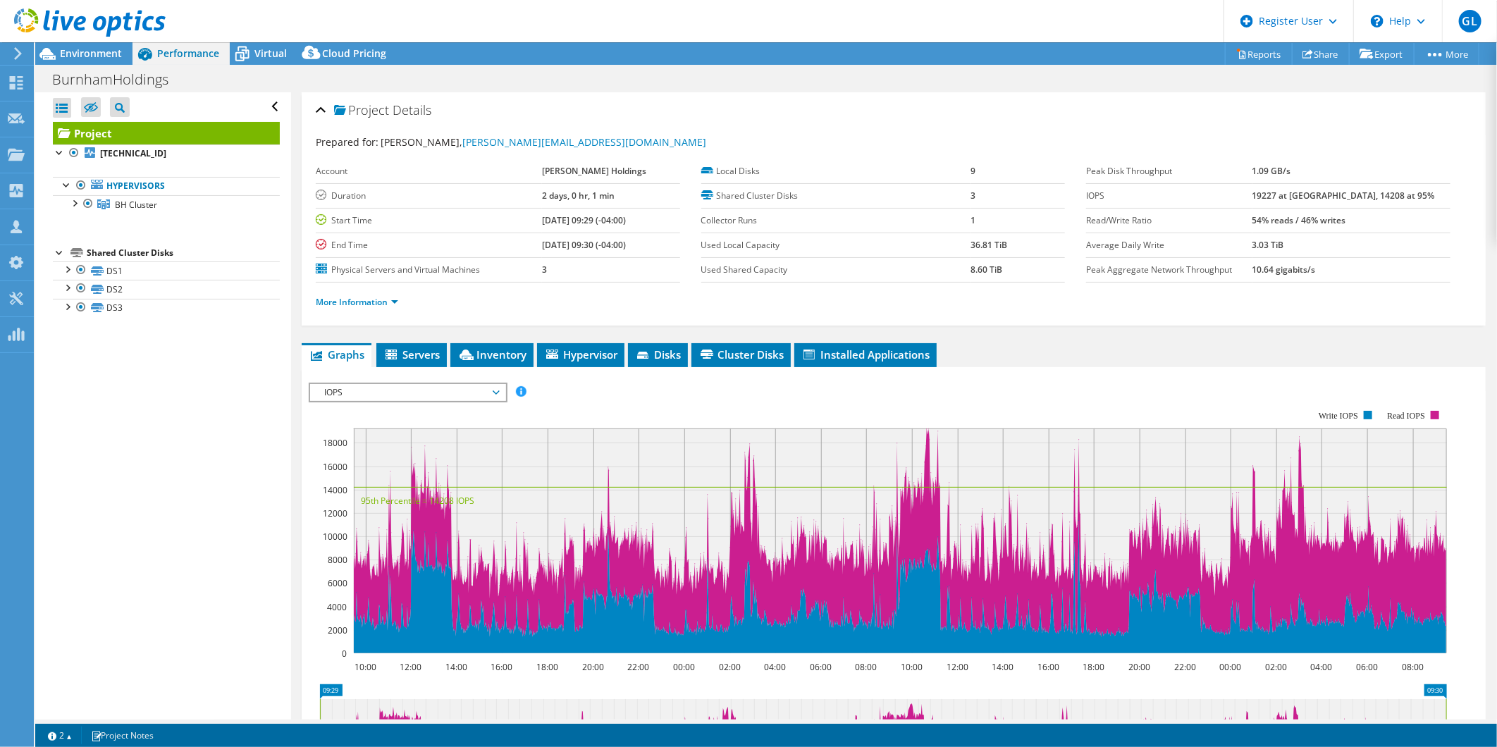
click at [358, 357] on span "Graphs" at bounding box center [337, 354] width 56 height 14
drag, startPoint x: 487, startPoint y: 390, endPoint x: 398, endPoint y: 457, distance: 111.2
click at [487, 390] on span "IOPS" at bounding box center [407, 392] width 181 height 17
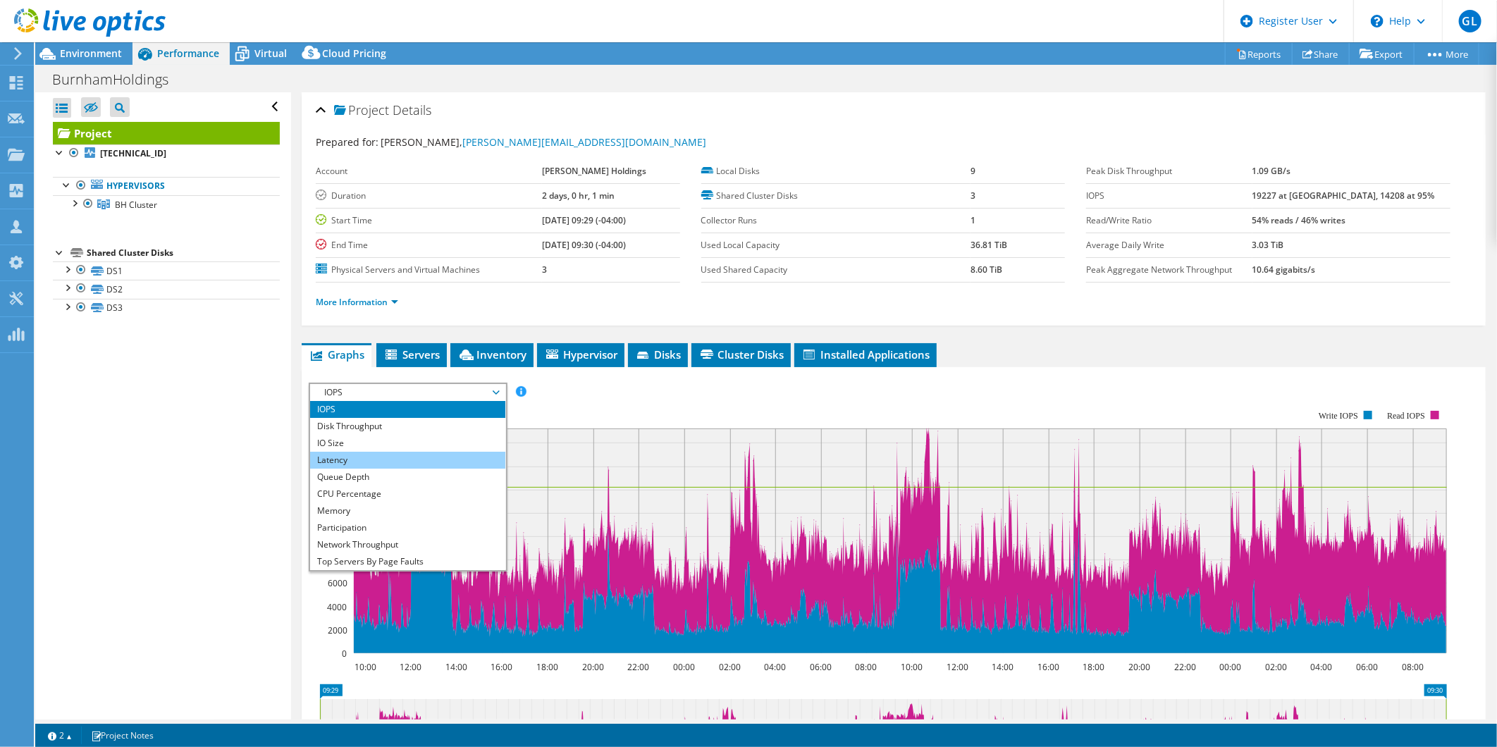
click at [344, 456] on li "Latency" at bounding box center [407, 460] width 195 height 17
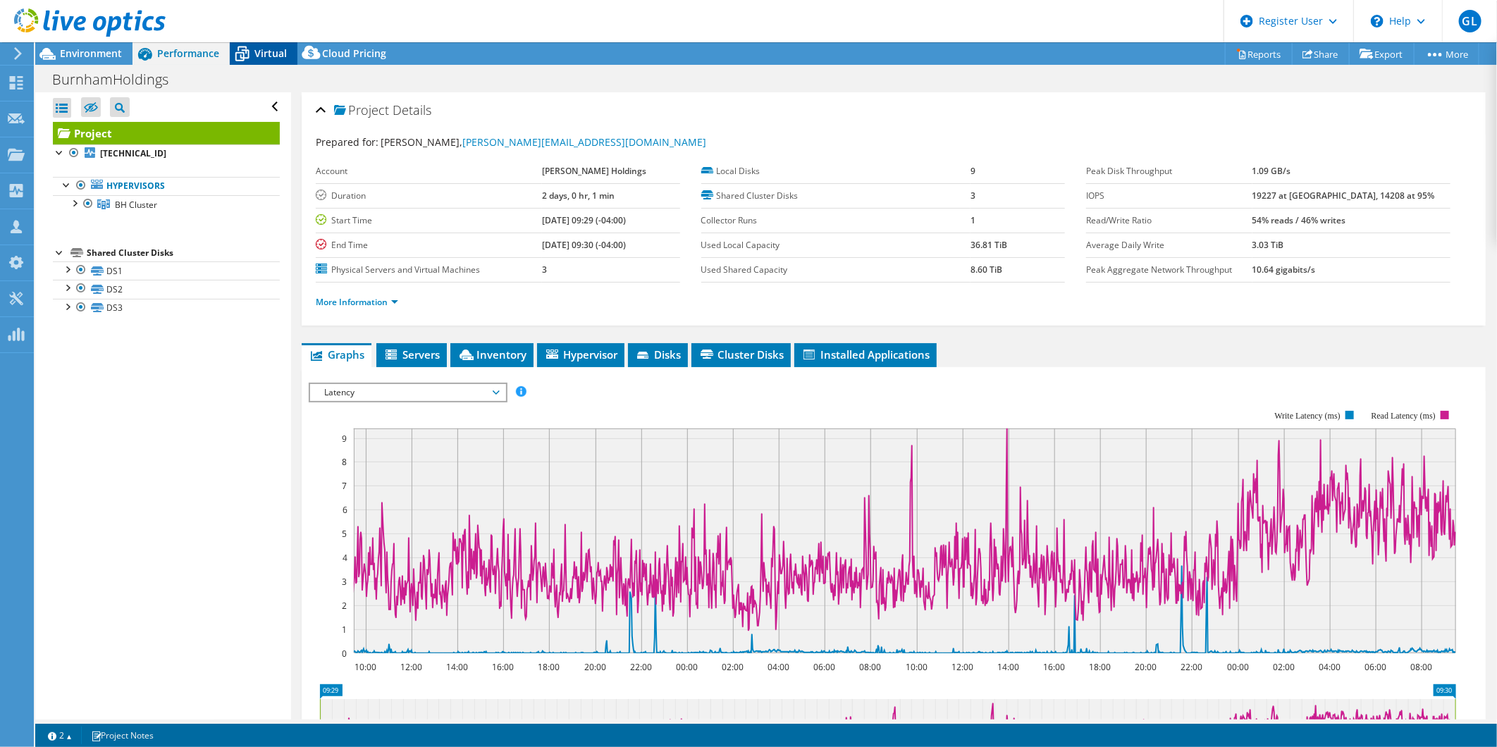
click at [261, 47] on span "Virtual" at bounding box center [270, 53] width 32 height 13
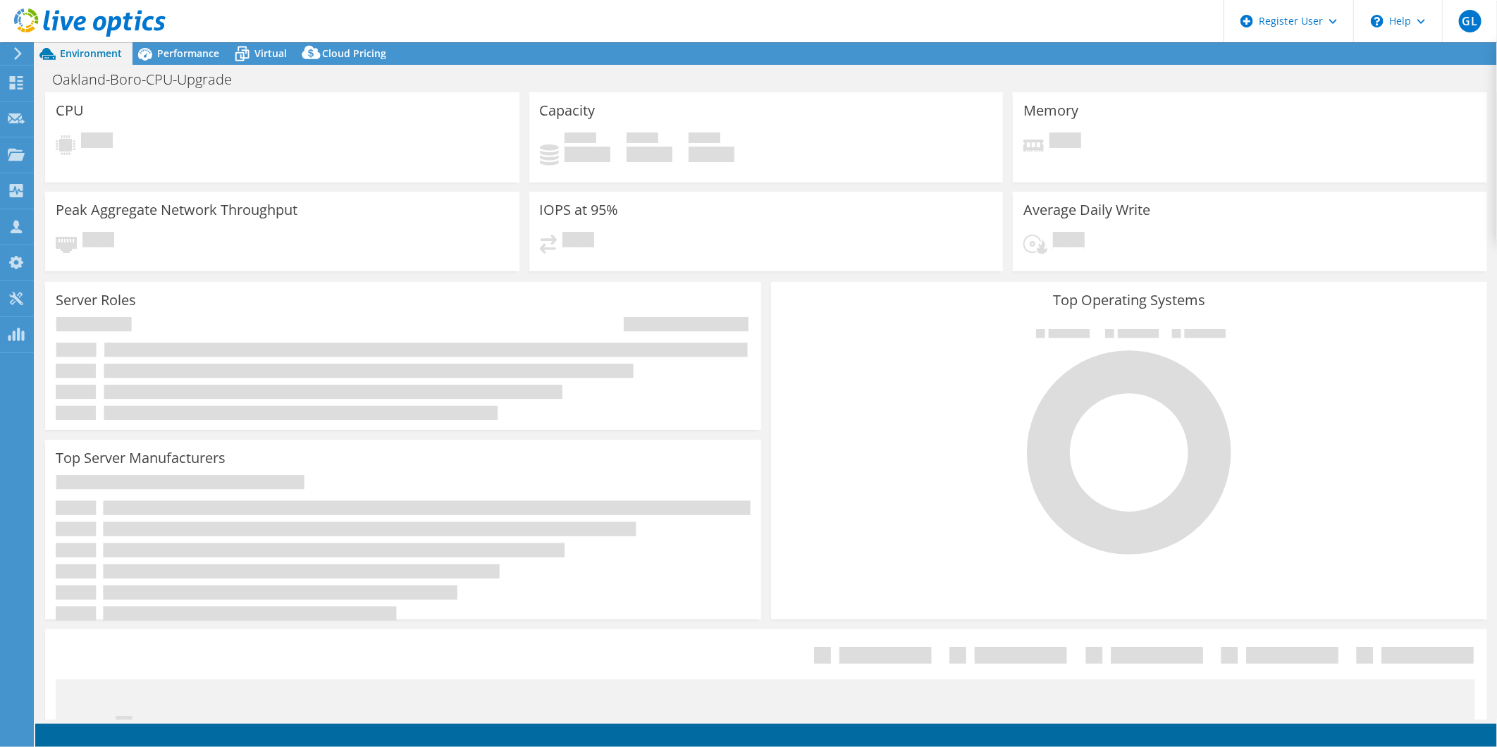
select select "USD"
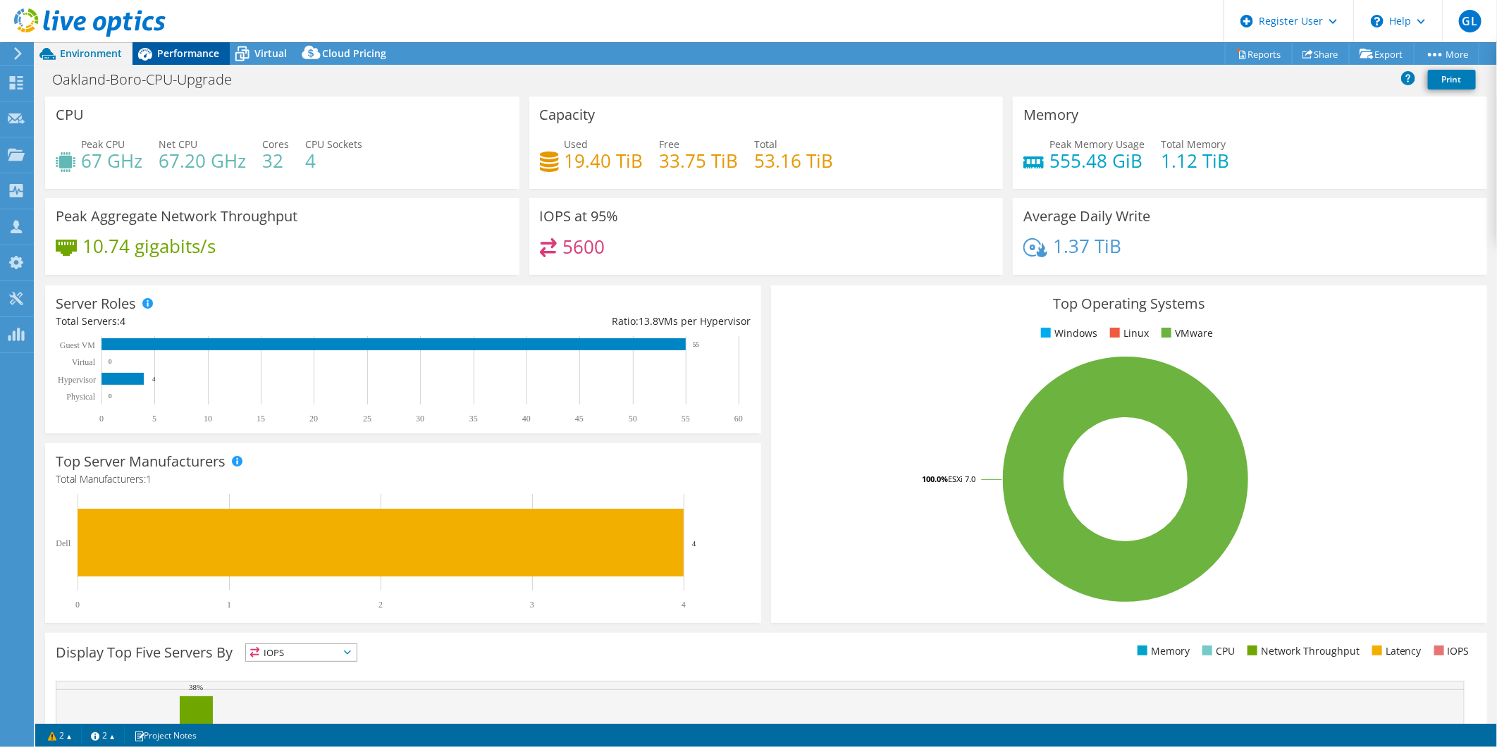
click at [180, 60] on div "Performance" at bounding box center [181, 53] width 97 height 23
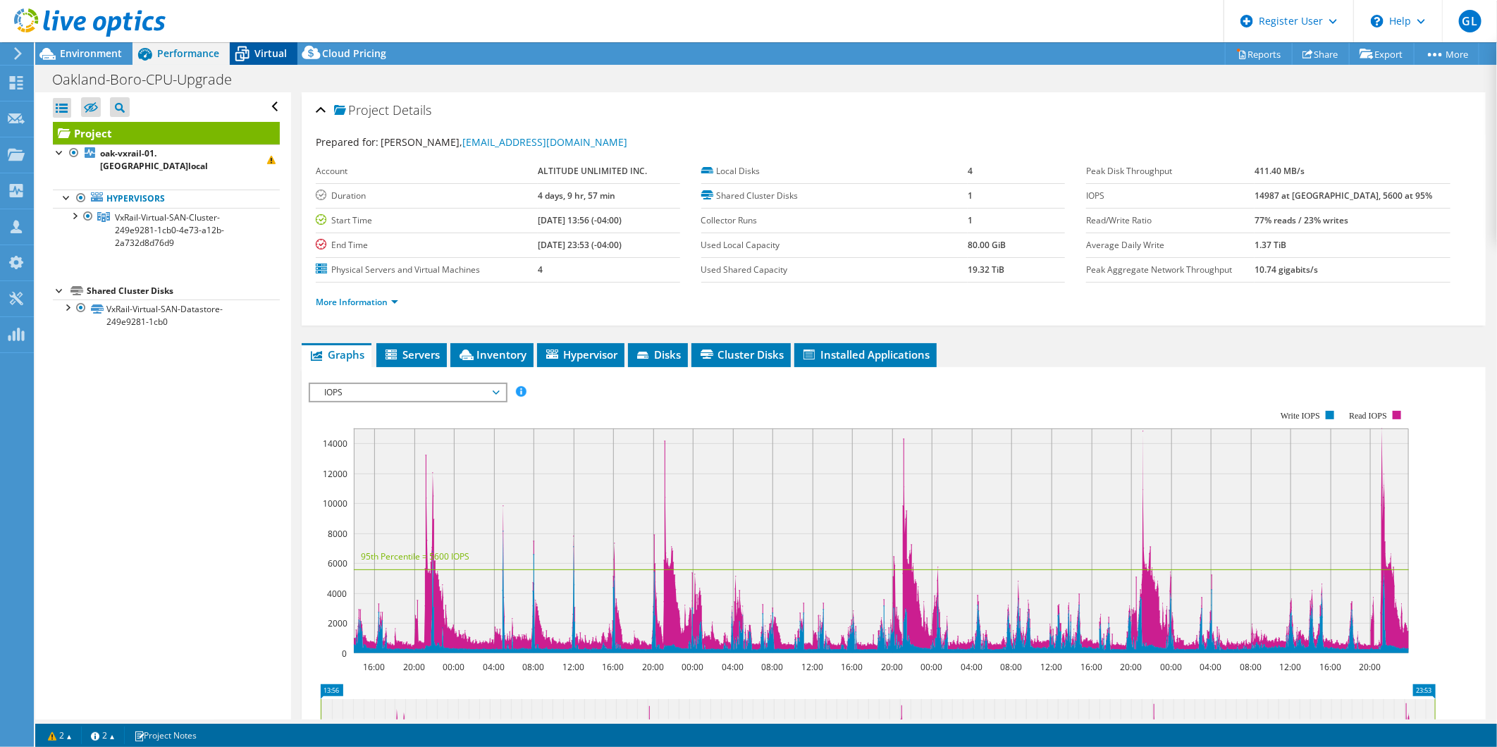
click at [272, 49] on span "Virtual" at bounding box center [270, 53] width 32 height 13
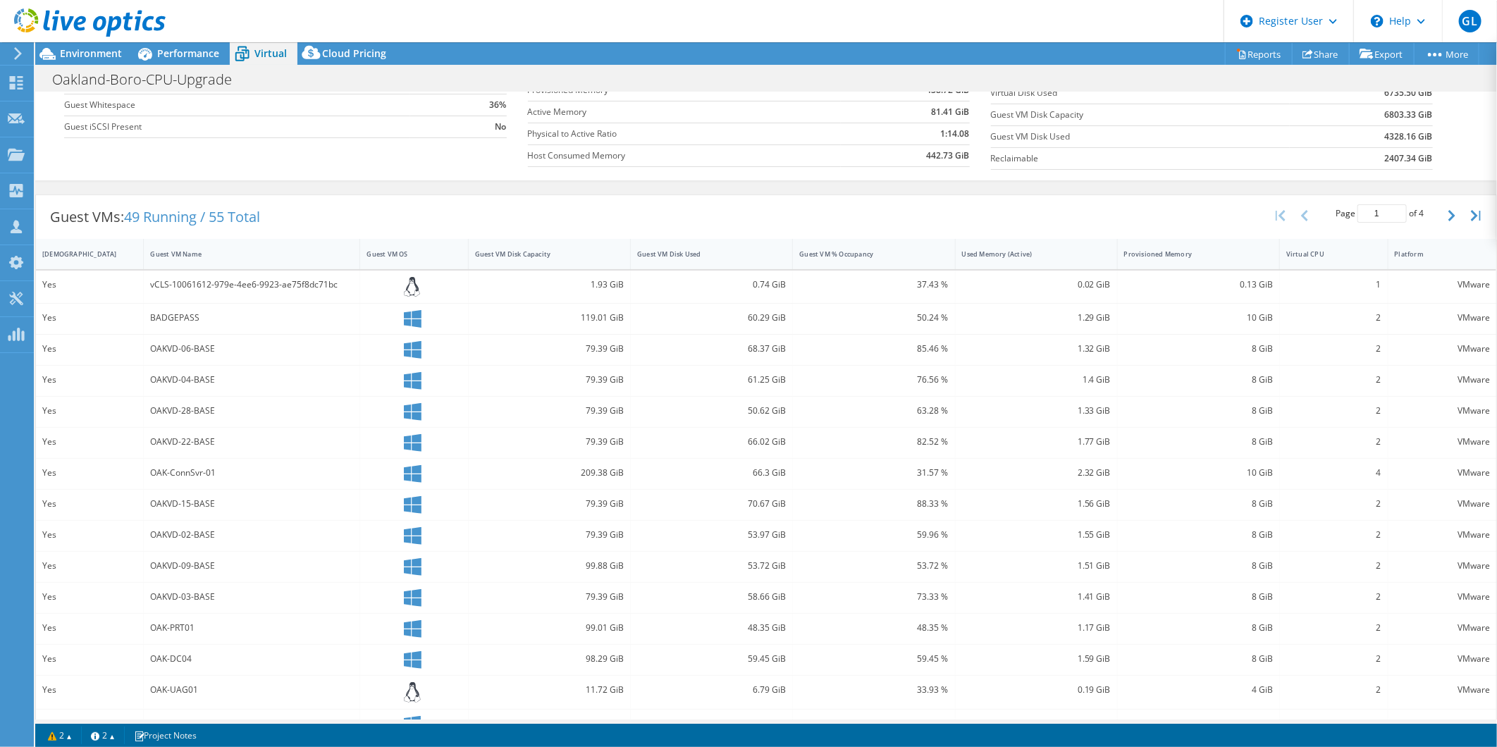
scroll to position [202, 0]
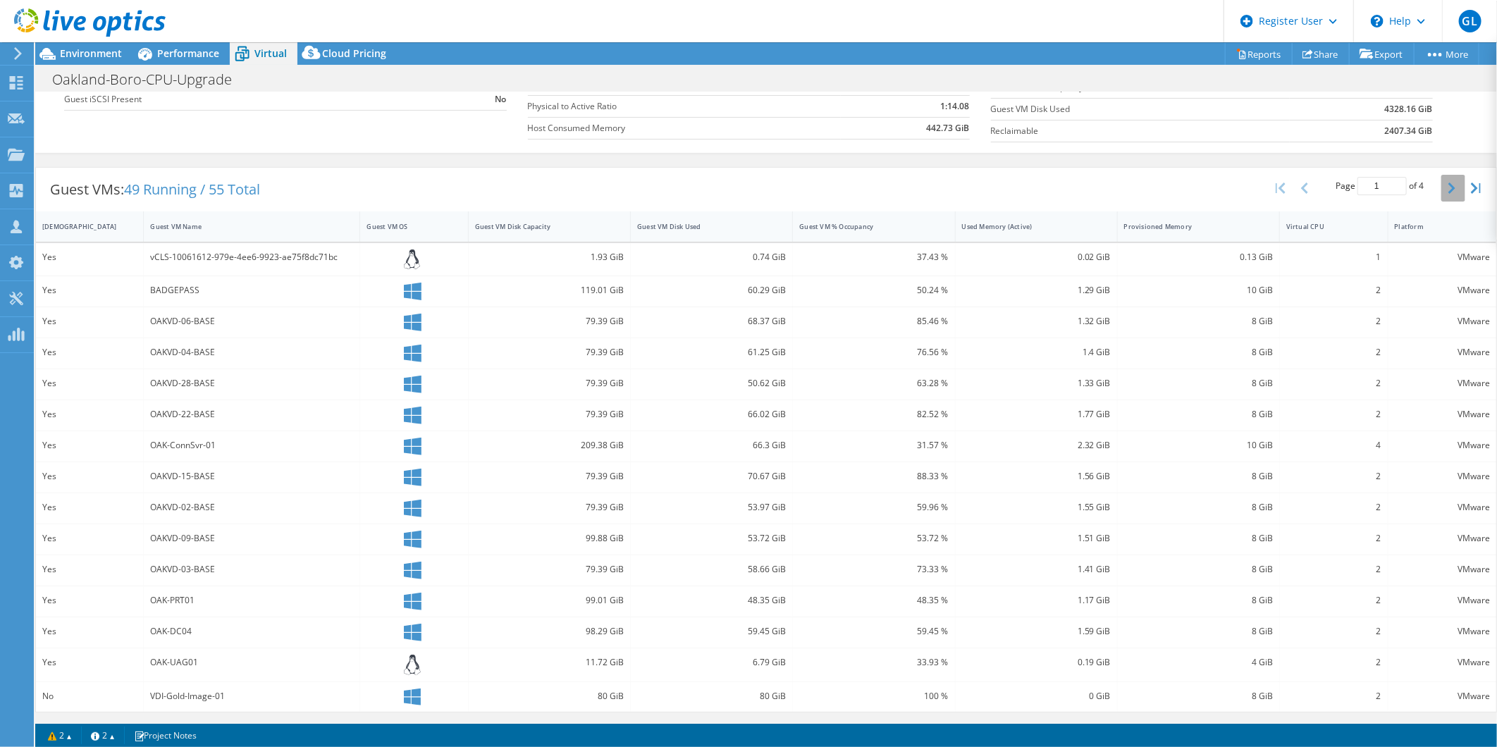
click at [1448, 187] on icon "button" at bounding box center [1451, 188] width 7 height 11
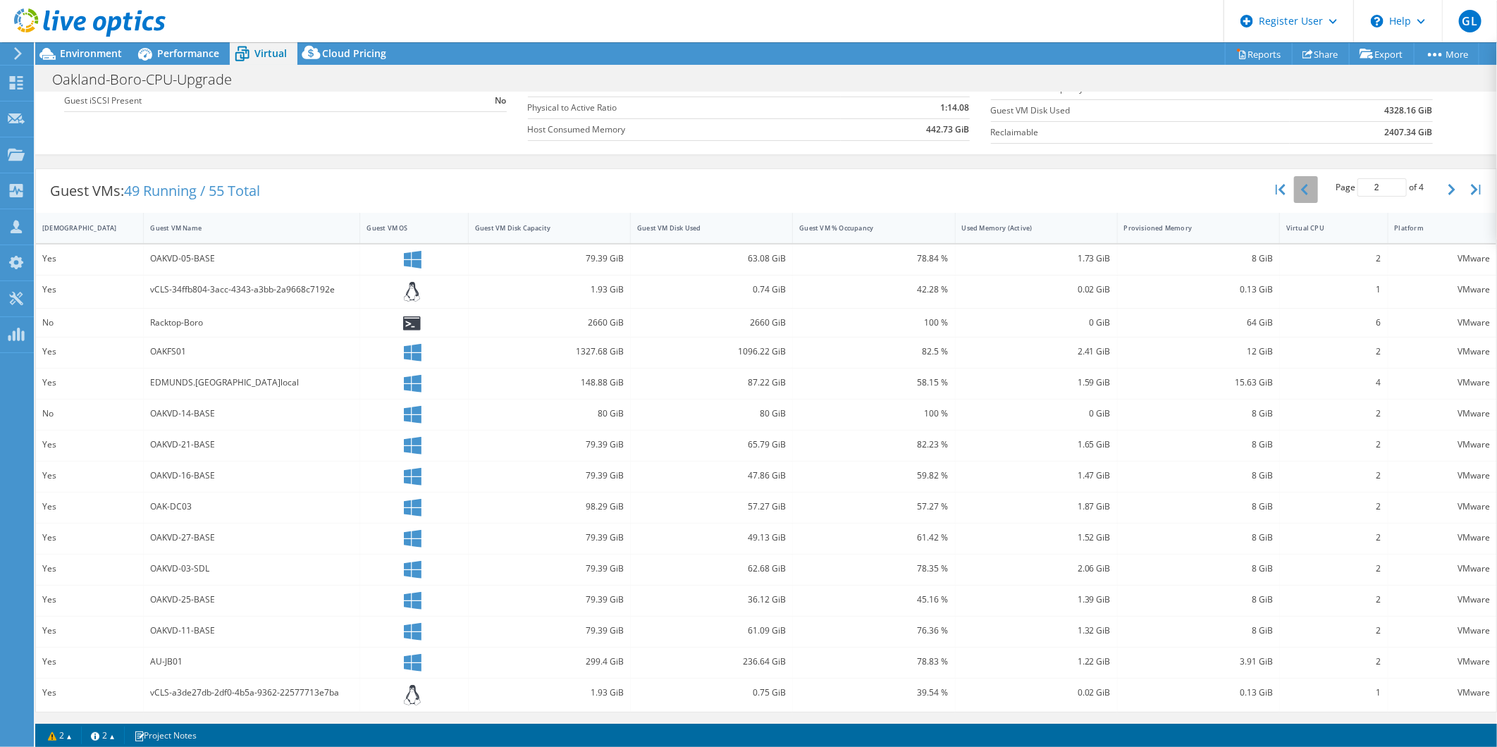
click at [1301, 192] on icon "button" at bounding box center [1304, 189] width 7 height 11
click at [648, 228] on div "Guest VM Disk Used" at bounding box center [703, 227] width 132 height 9
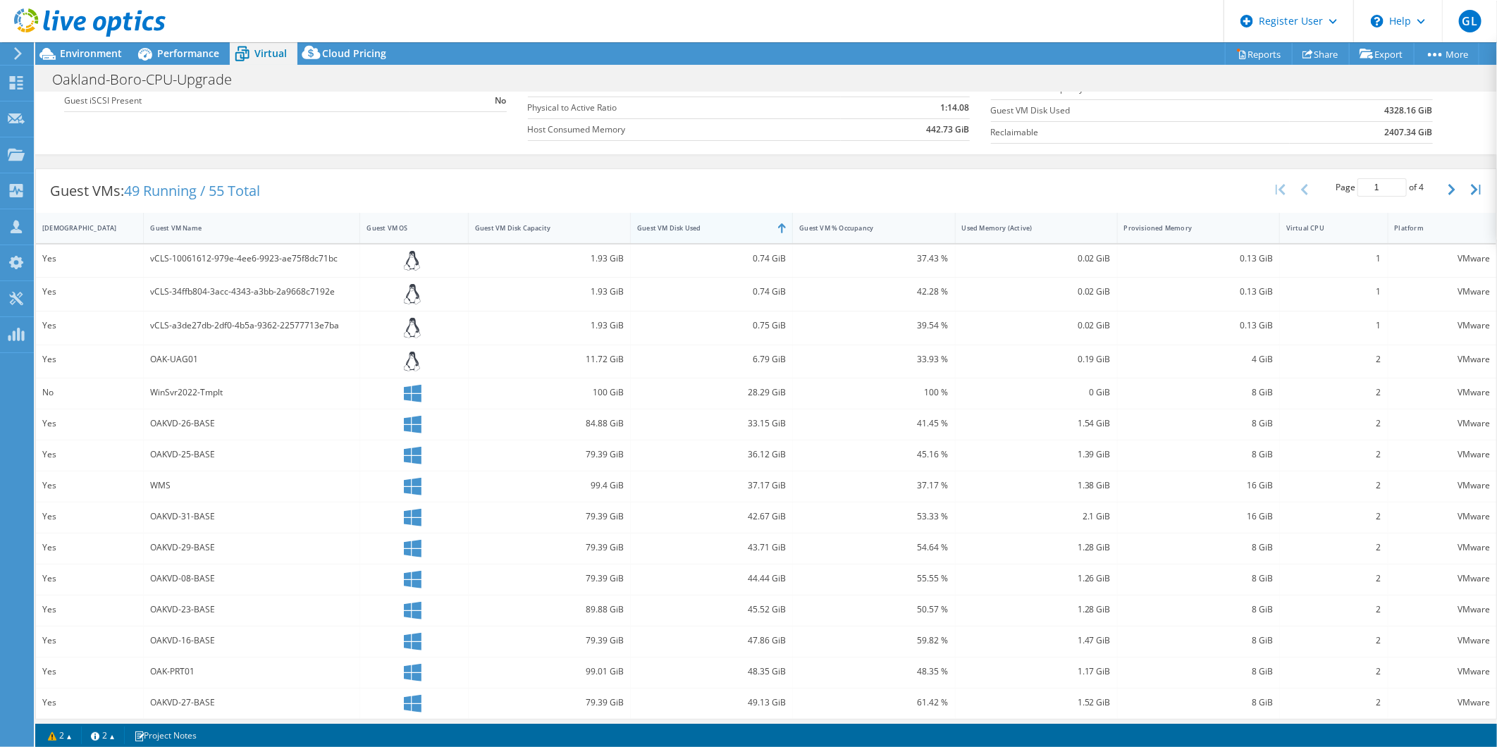
click at [648, 228] on div "Guest VM Disk Used" at bounding box center [703, 227] width 132 height 9
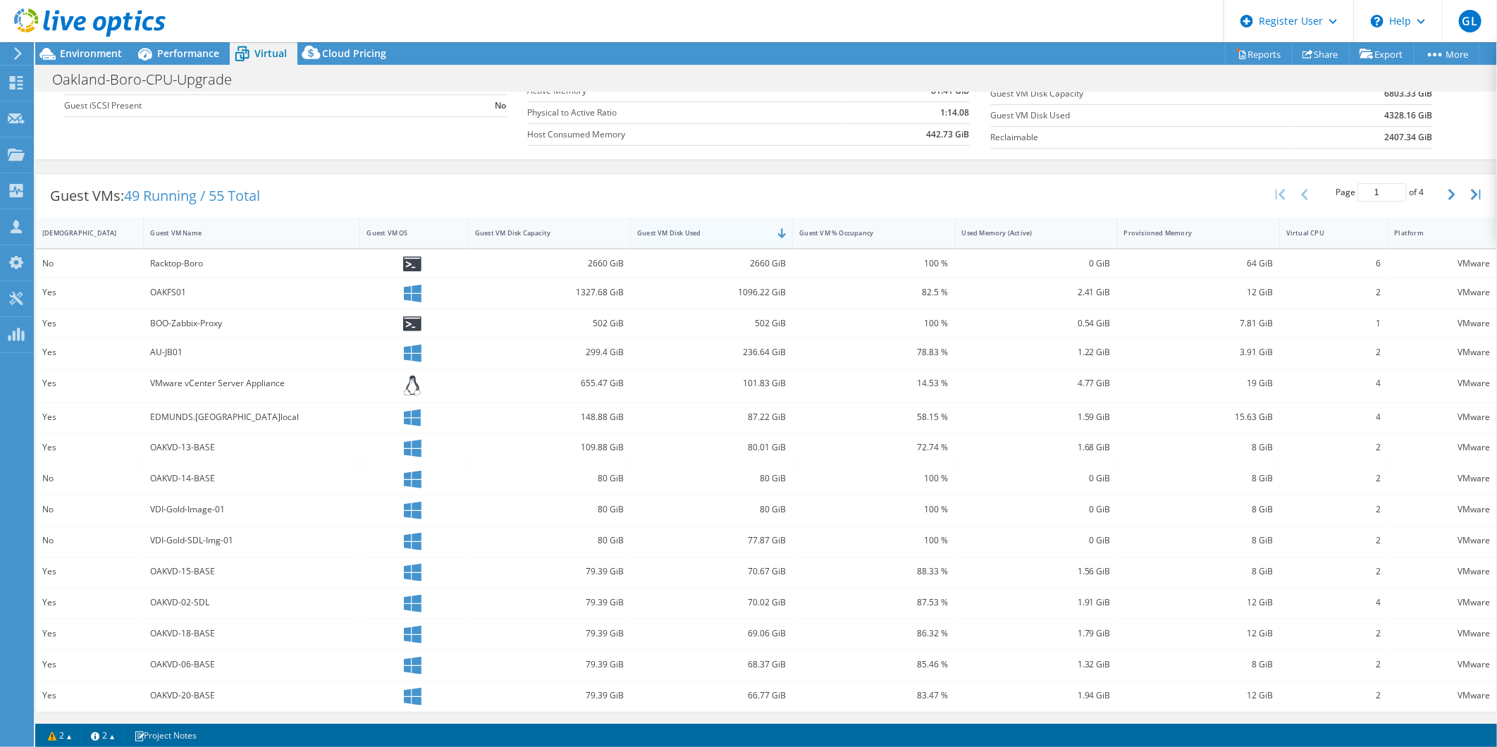
scroll to position [197, 0]
click at [1441, 192] on button "button" at bounding box center [1453, 194] width 24 height 27
click at [1427, 195] on div "Page 2 of 4 5 rows 10 rows 20 rows 25 rows 50 rows 100 rows" at bounding box center [1379, 193] width 123 height 27
click at [1441, 195] on button "button" at bounding box center [1453, 193] width 24 height 27
click at [1441, 194] on button "button" at bounding box center [1453, 193] width 24 height 27
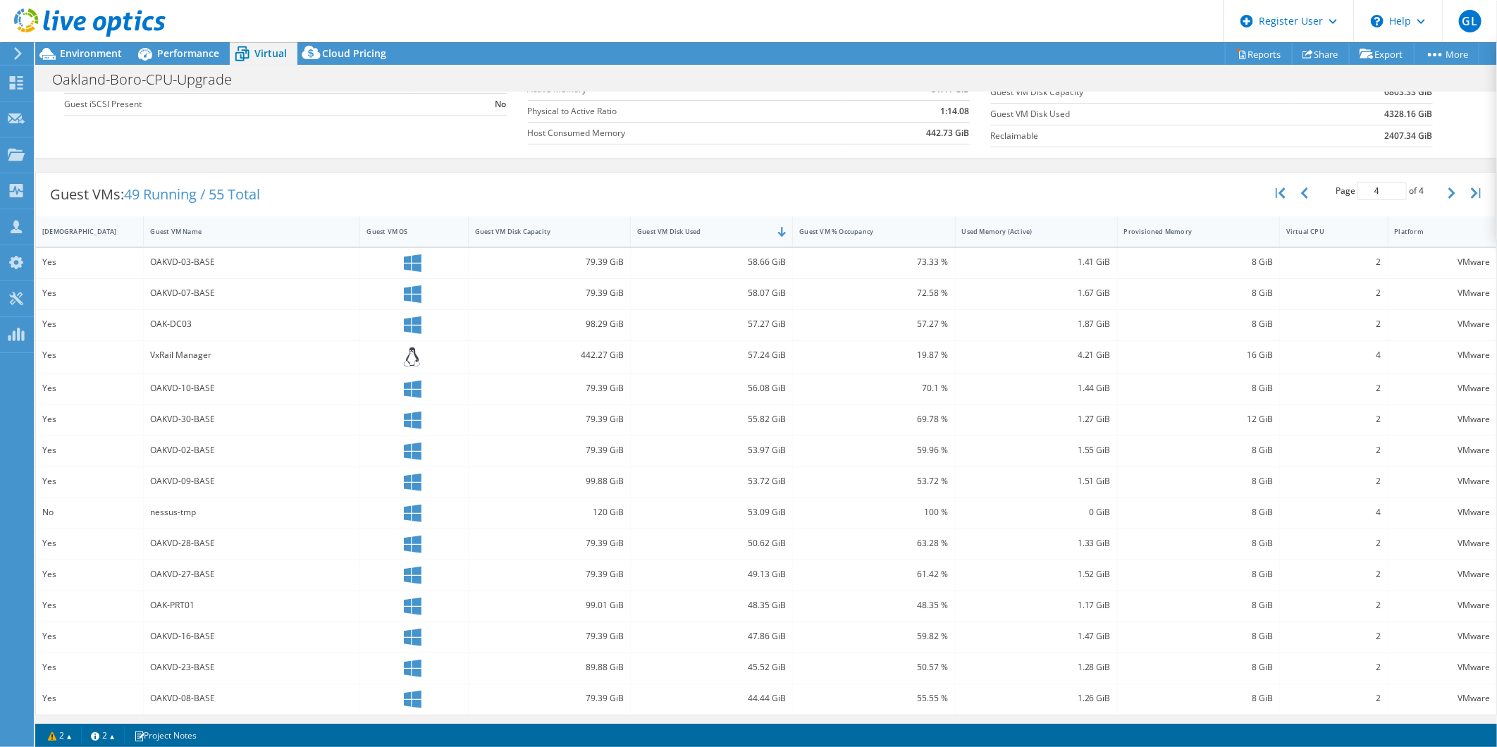
scroll to position [53, 0]
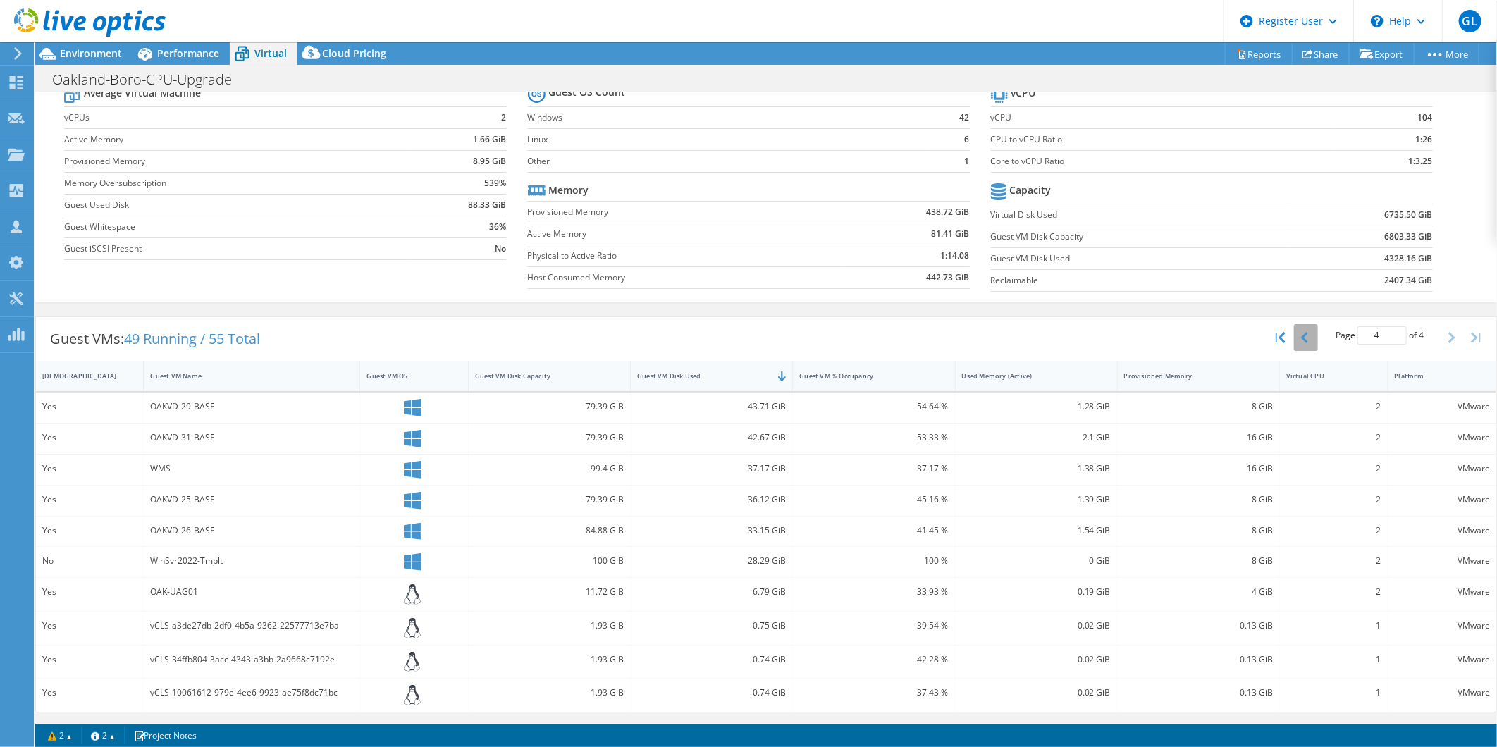
click at [1299, 343] on button "button" at bounding box center [1306, 337] width 24 height 27
type input "3"
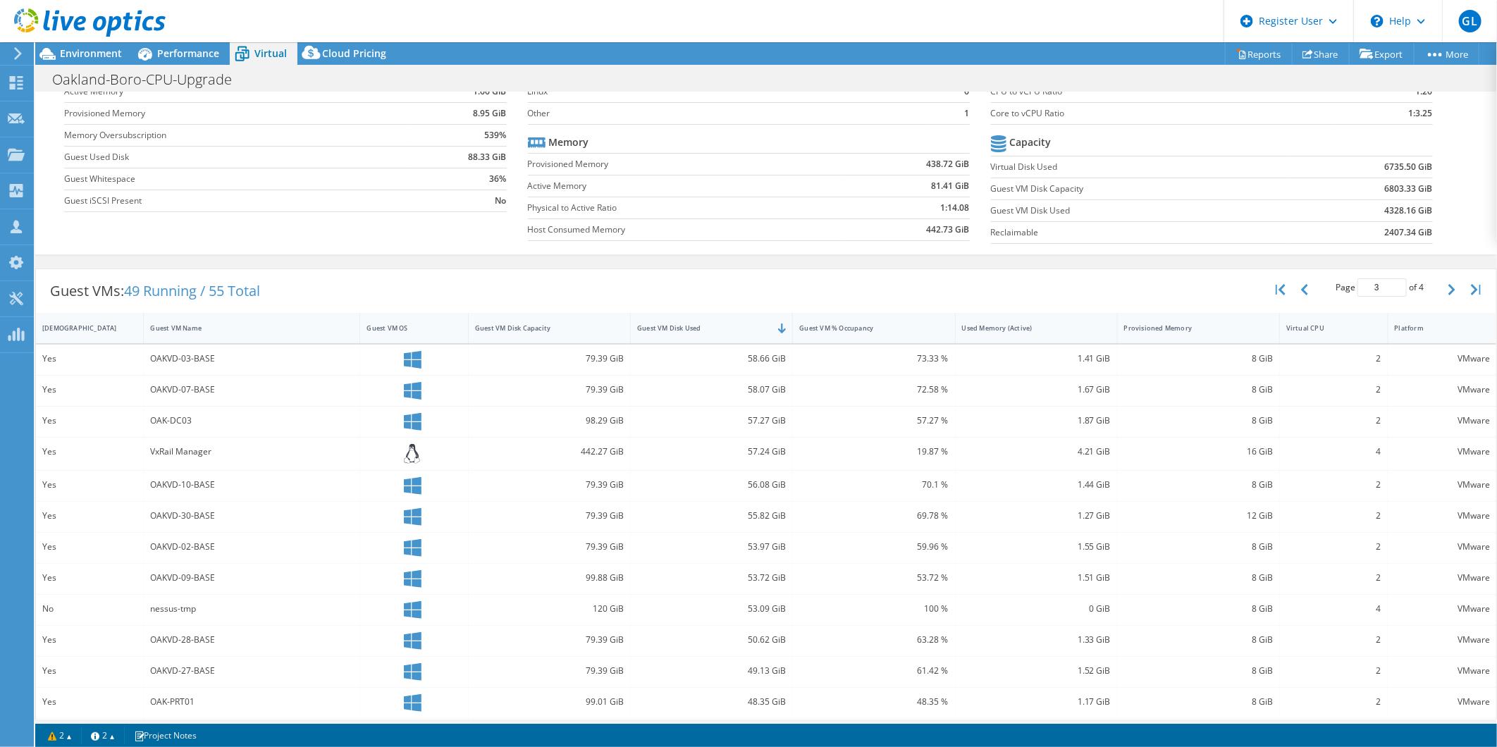
scroll to position [0, 0]
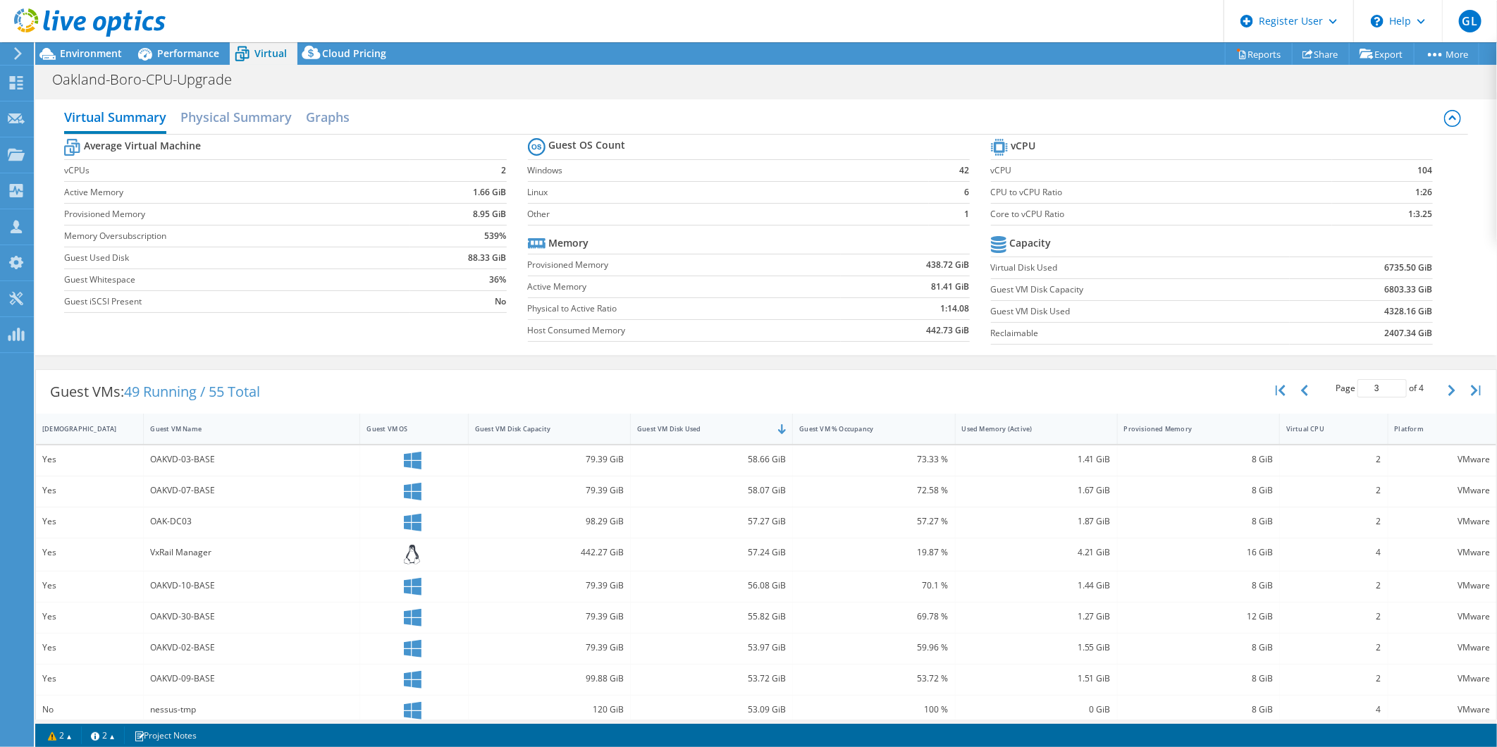
click at [257, 51] on span "Virtual" at bounding box center [270, 53] width 32 height 13
click at [209, 55] on span "Performance" at bounding box center [188, 53] width 62 height 13
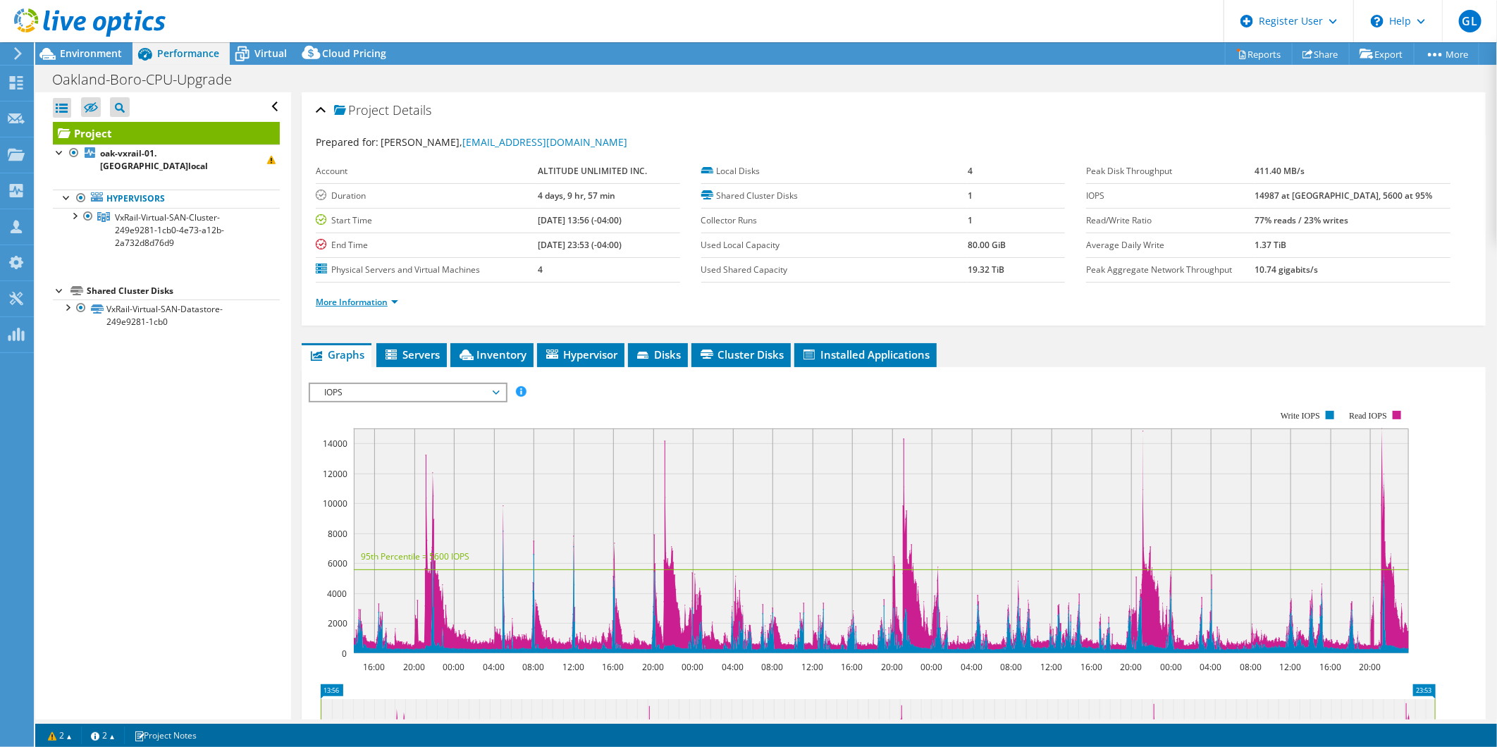
click at [382, 303] on link "More Information" at bounding box center [357, 302] width 82 height 12
